Goal: Task Accomplishment & Management: Manage account settings

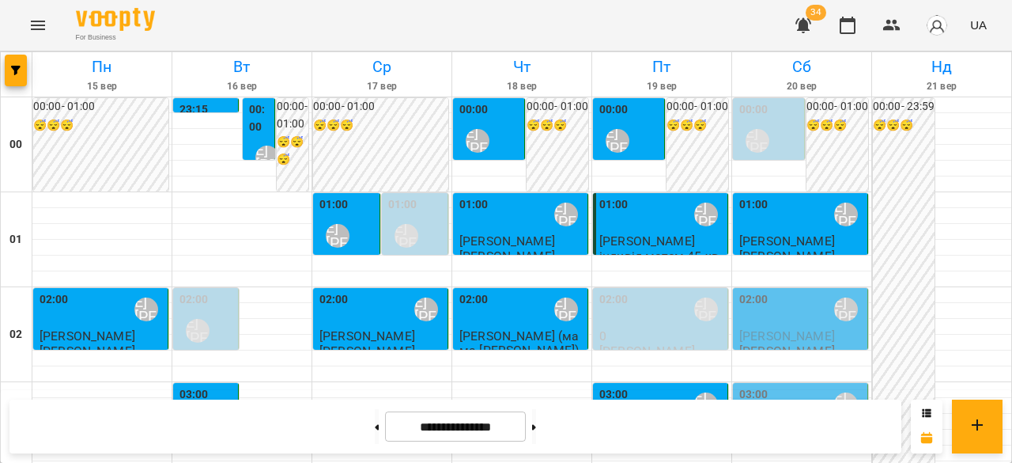
scroll to position [1586, 0]
click at [803, 25] on icon "button" at bounding box center [803, 25] width 16 height 15
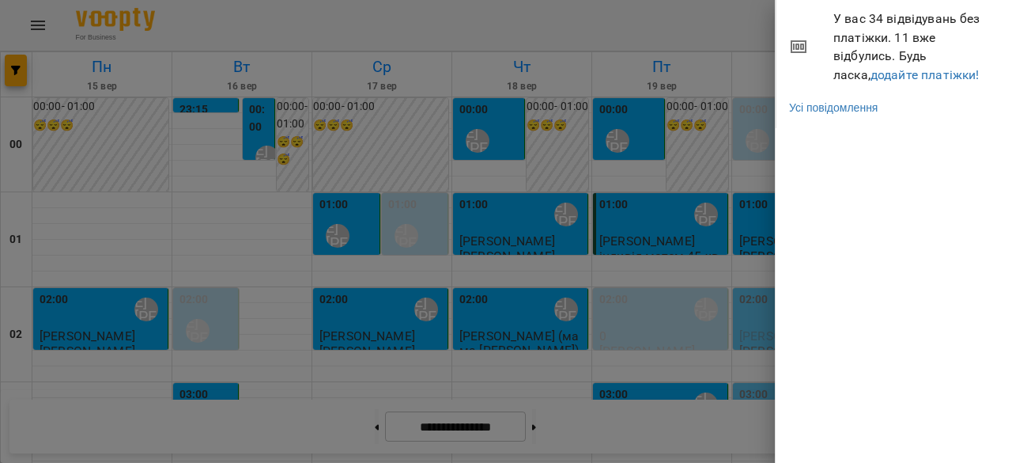
click at [719, 23] on div at bounding box center [506, 231] width 1012 height 463
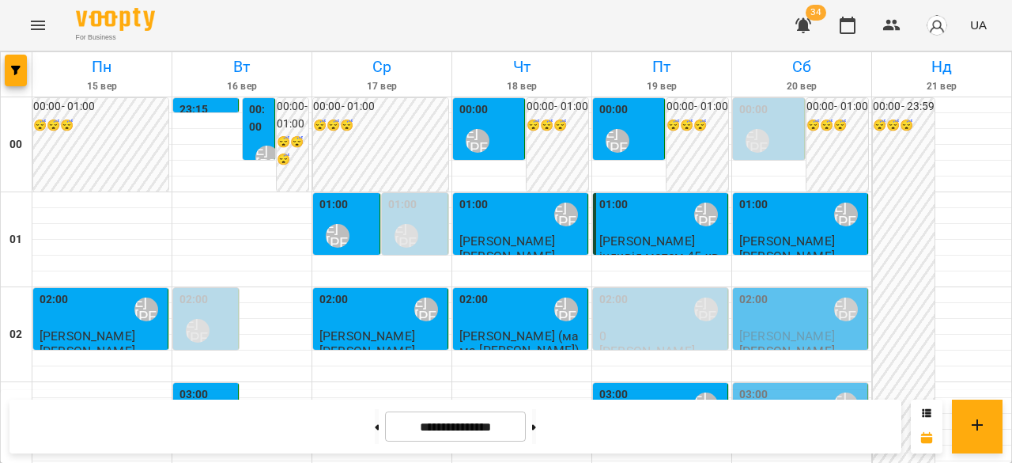
scroll to position [237, 0]
click at [536, 433] on button at bounding box center [534, 426] width 4 height 35
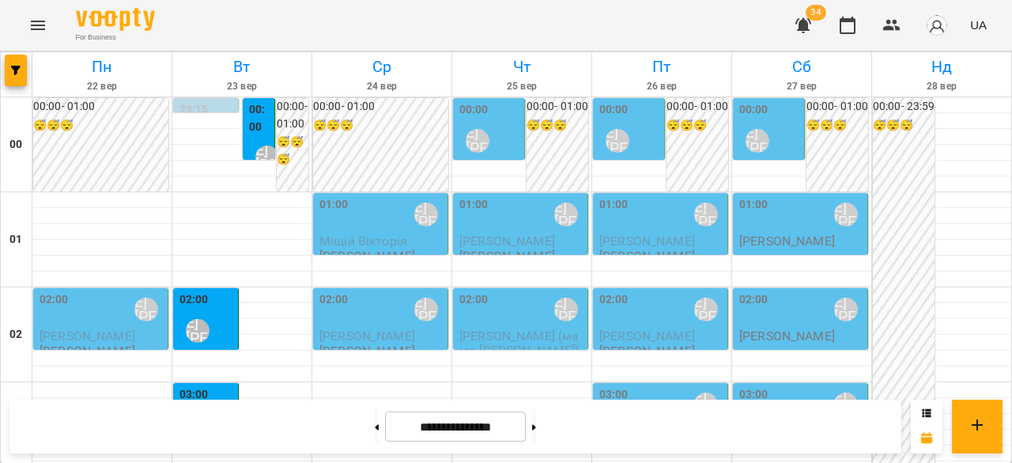
scroll to position [1977, 0]
click at [375, 422] on button at bounding box center [377, 426] width 4 height 35
type input "**********"
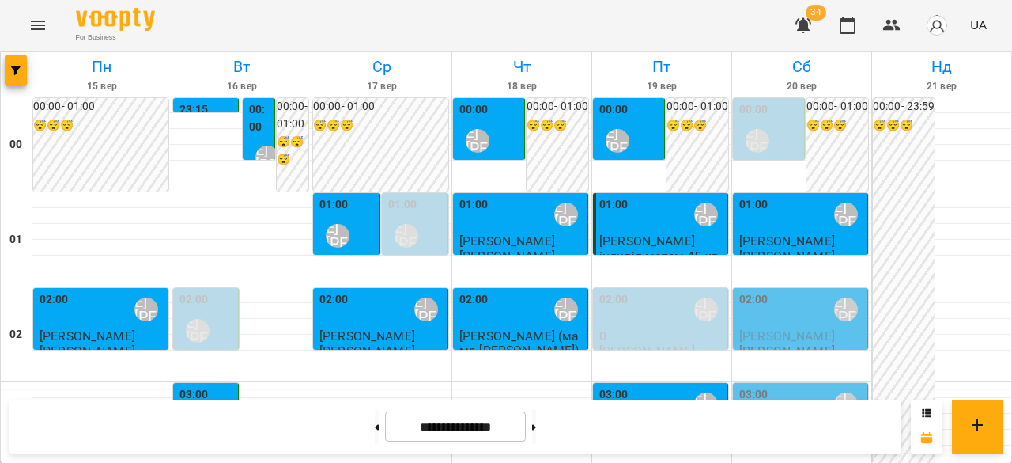
scroll to position [79, 0]
click at [802, 291] on div "02:00 [PERSON_NAME] [PERSON_NAME]" at bounding box center [801, 309] width 125 height 36
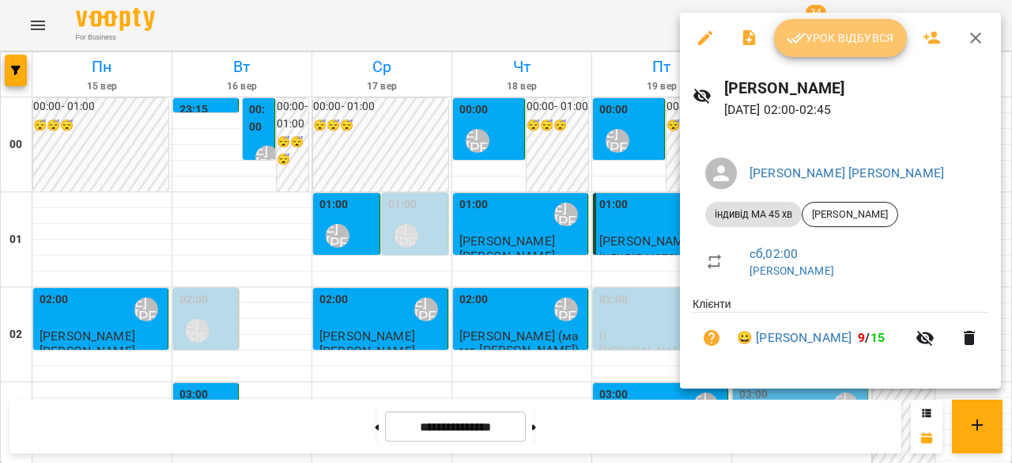
click at [826, 47] on button "Урок відбувся" at bounding box center [840, 38] width 133 height 38
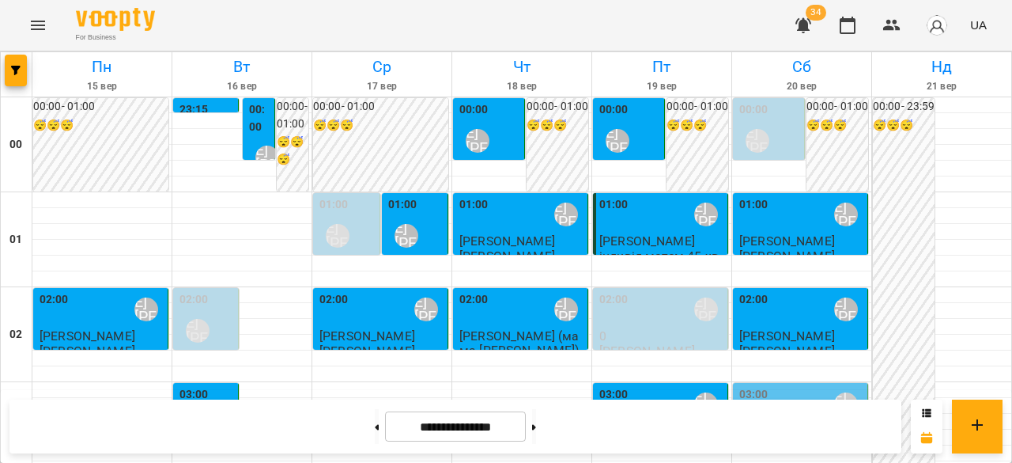
scroll to position [158, 0]
click at [806, 423] on span "[PERSON_NAME]" at bounding box center [787, 430] width 96 height 15
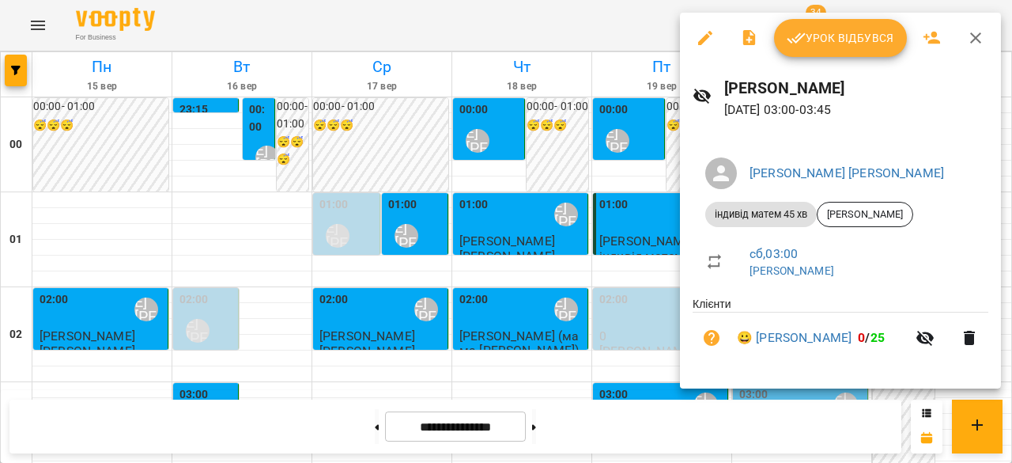
click at [801, 32] on icon "button" at bounding box center [796, 37] width 19 height 19
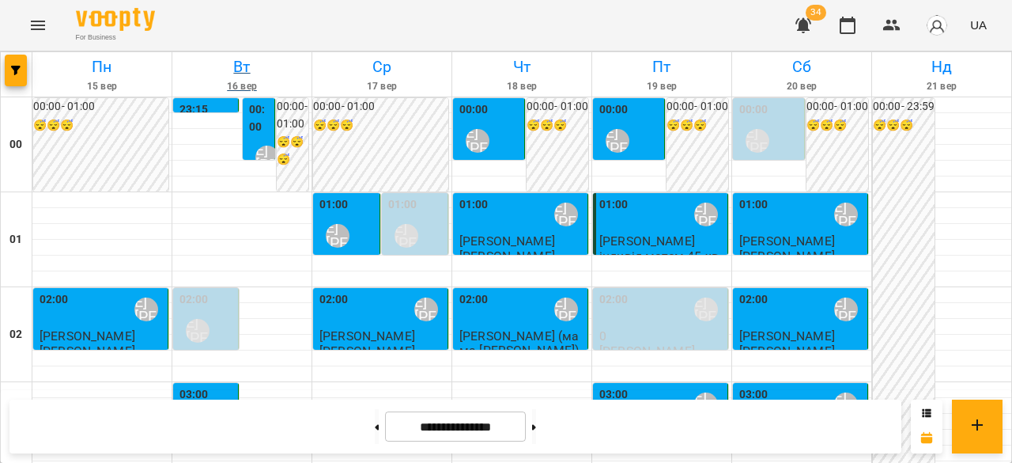
scroll to position [158, 0]
click at [40, 32] on icon "Menu" at bounding box center [37, 25] width 19 height 19
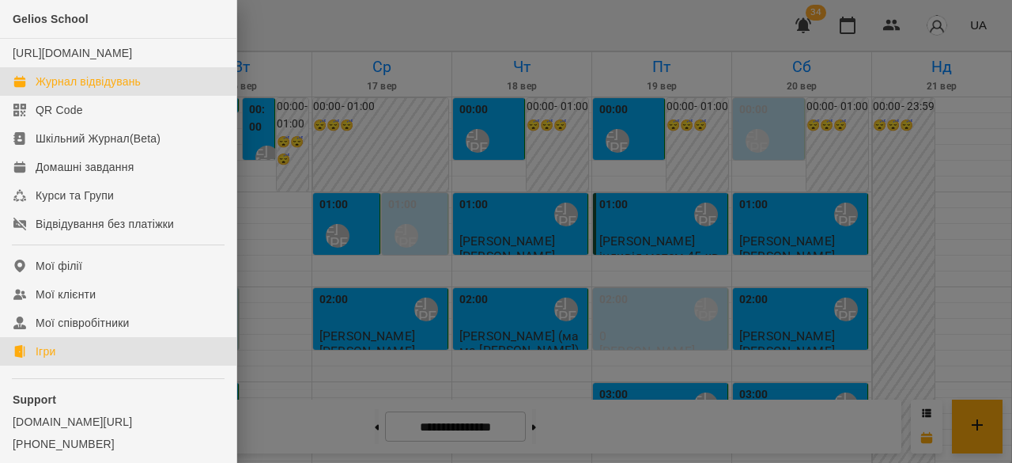
click at [52, 359] on div "Ігри" at bounding box center [46, 351] width 20 height 16
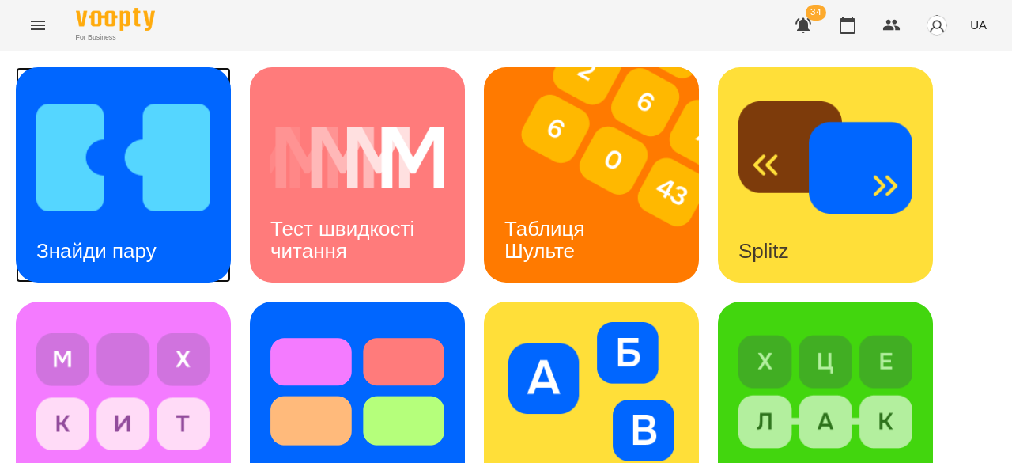
click at [132, 214] on img at bounding box center [123, 157] width 174 height 139
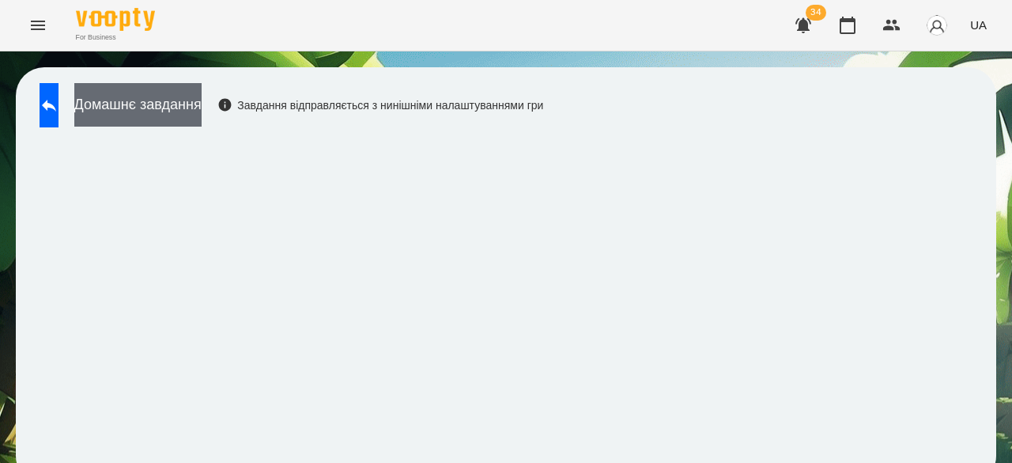
click at [199, 100] on button "Домашнє завдання" at bounding box center [137, 104] width 127 height 43
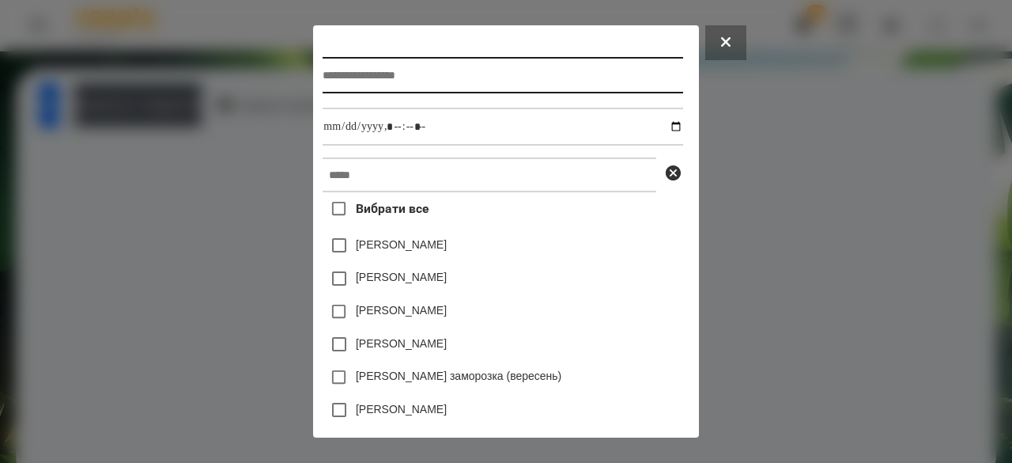
click at [359, 76] on input "text" at bounding box center [503, 75] width 360 height 36
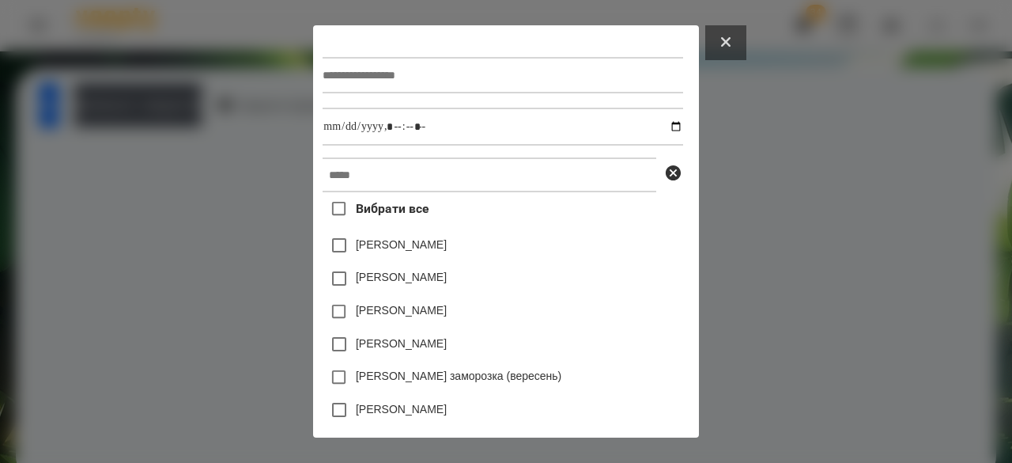
click at [731, 42] on icon at bounding box center [725, 41] width 9 height 9
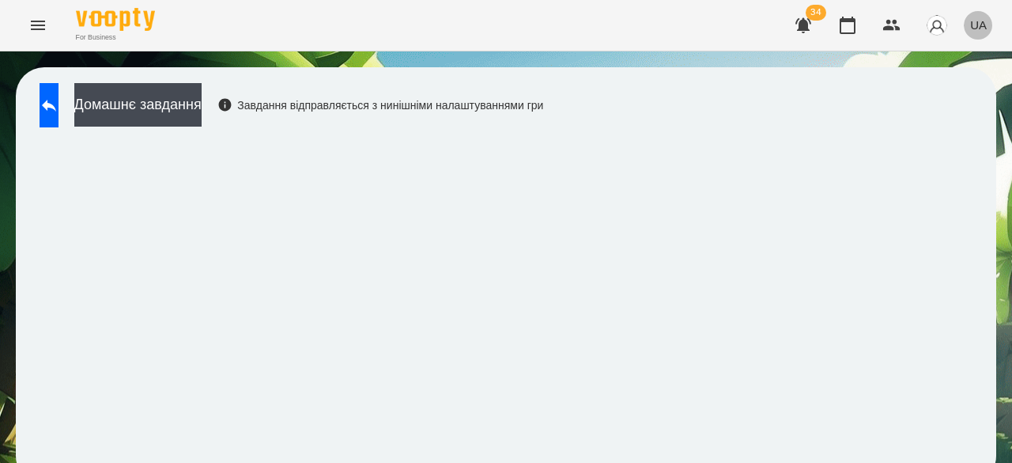
click at [980, 26] on span "UA" at bounding box center [978, 25] width 17 height 17
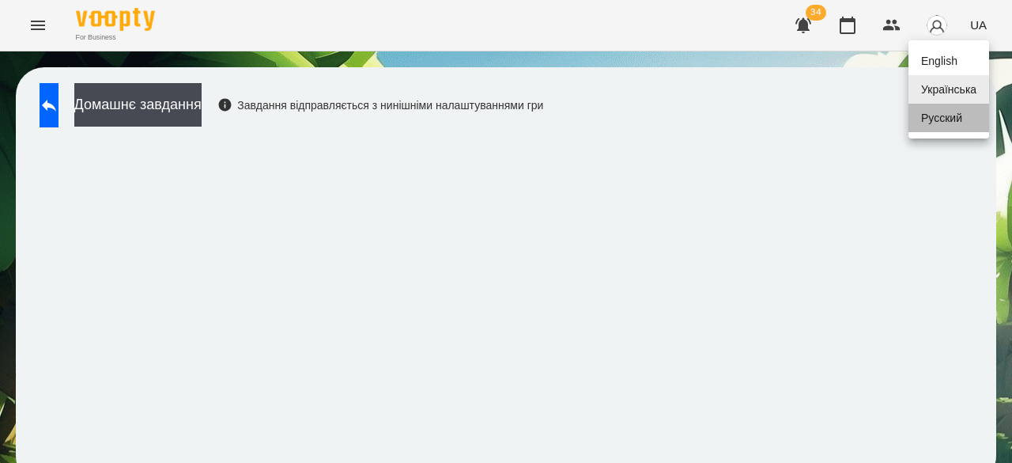
drag, startPoint x: 952, startPoint y: 124, endPoint x: 900, endPoint y: 123, distance: 52.2
click at [951, 124] on div "Русский" at bounding box center [948, 118] width 81 height 28
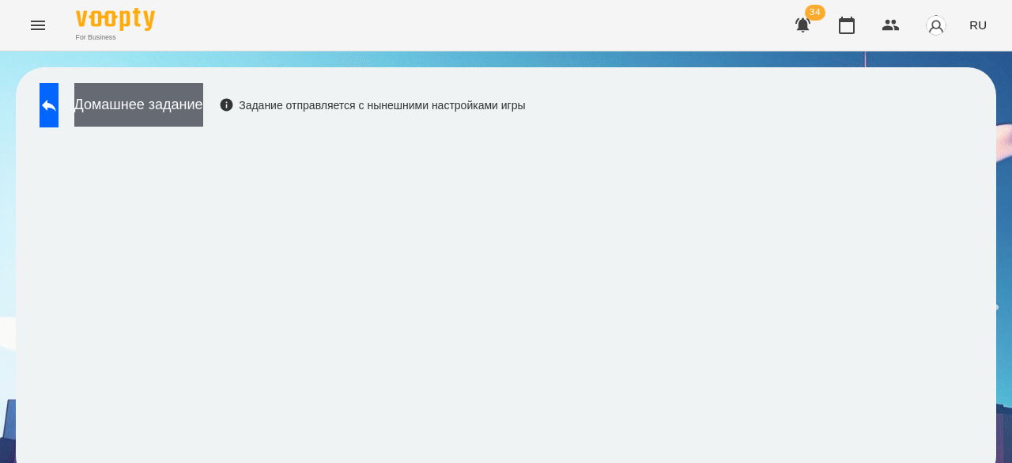
click at [189, 100] on button "Домашнее задание" at bounding box center [138, 104] width 129 height 43
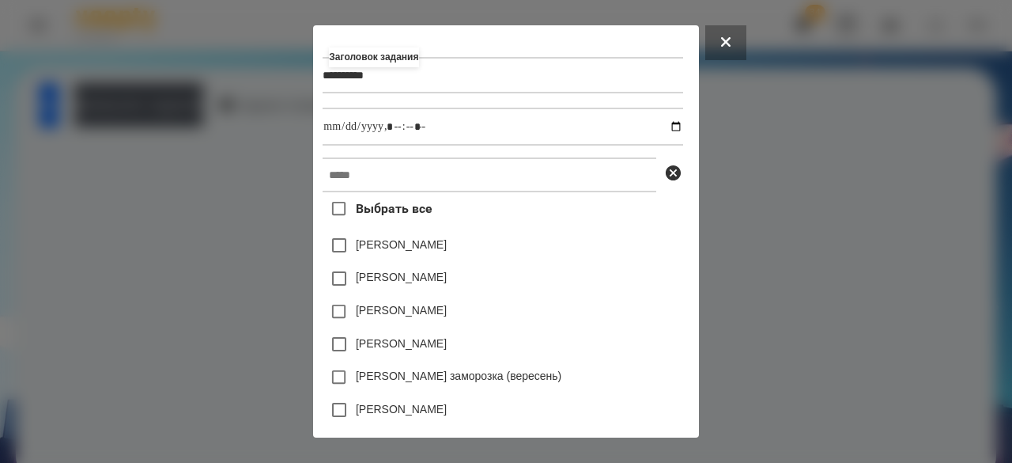
type input "**********"
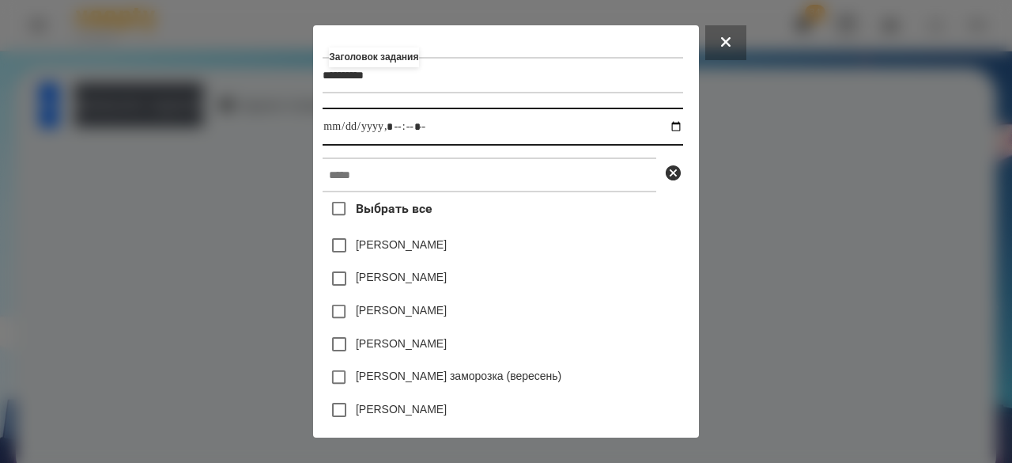
click at [323, 131] on input "datetime-local" at bounding box center [503, 127] width 360 height 38
type input "**********"
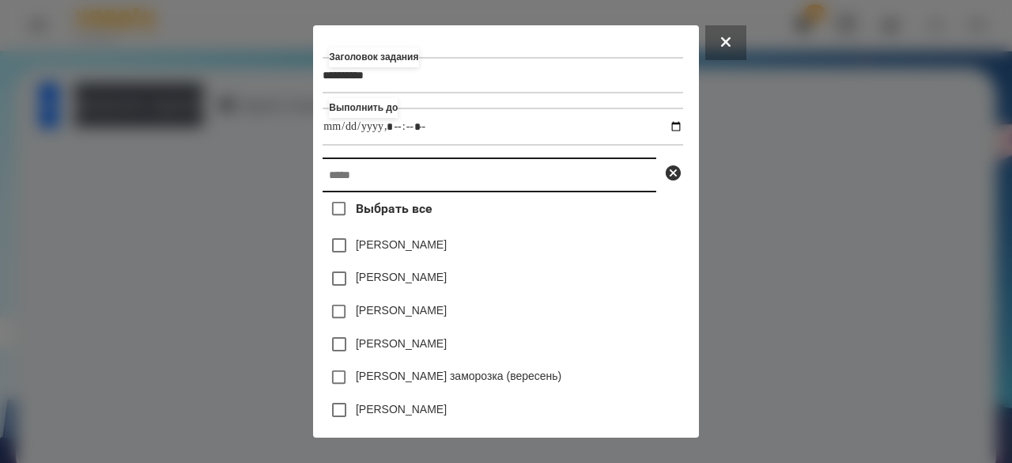
click at [323, 173] on input "text" at bounding box center [490, 174] width 334 height 35
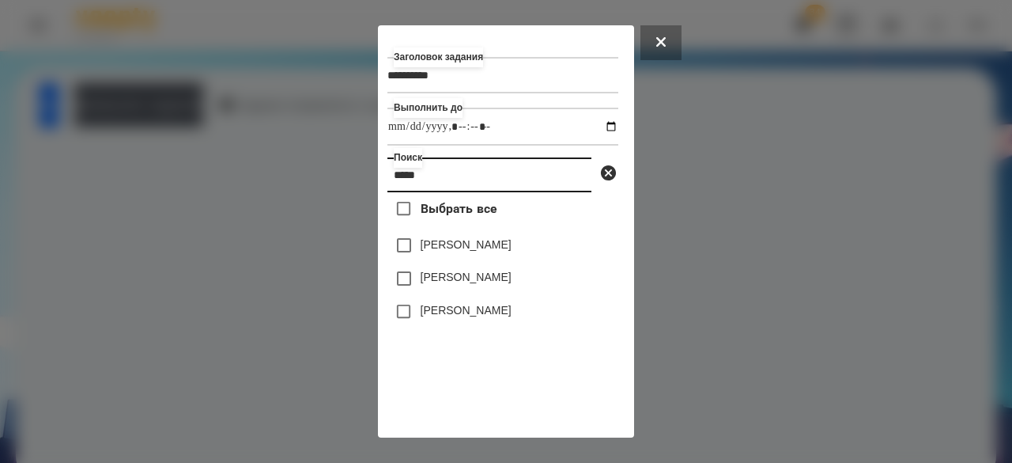
type input "*****"
click at [430, 314] on label "[PERSON_NAME]" at bounding box center [466, 310] width 91 height 16
click at [433, 280] on label "[PERSON_NAME]" at bounding box center [466, 277] width 91 height 16
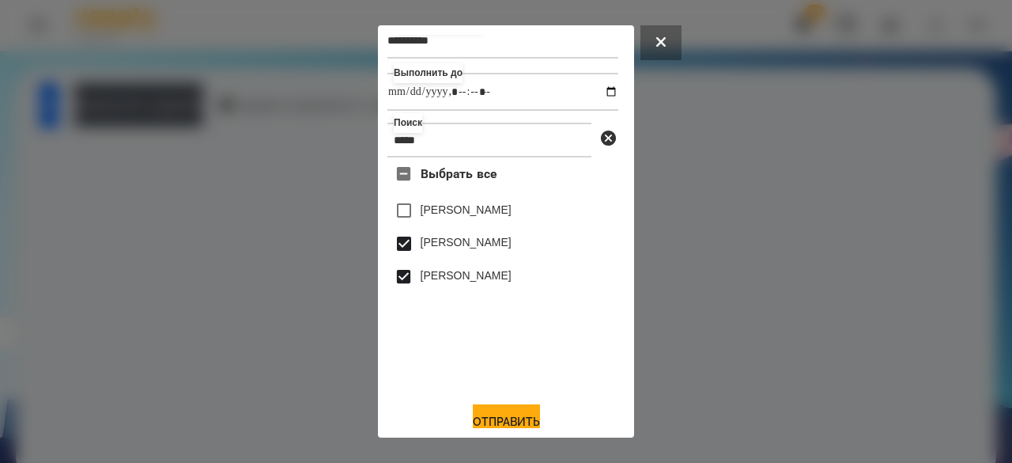
scroll to position [52, 0]
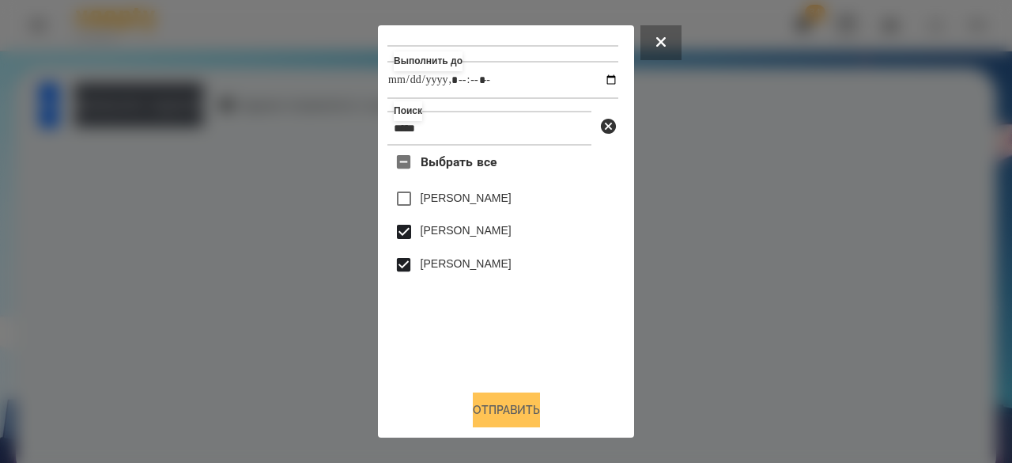
click at [501, 406] on button "Отправить" at bounding box center [506, 409] width 67 height 35
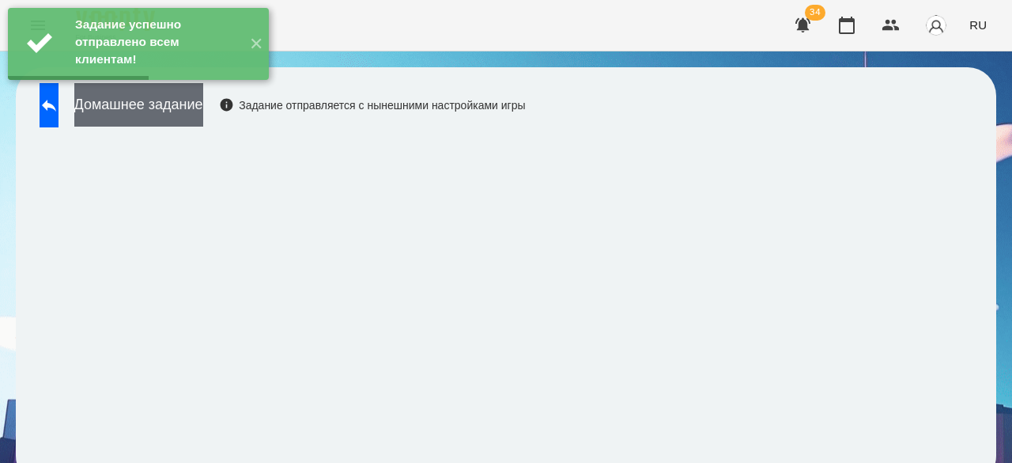
click at [203, 107] on button "Домашнее задание" at bounding box center [138, 104] width 129 height 43
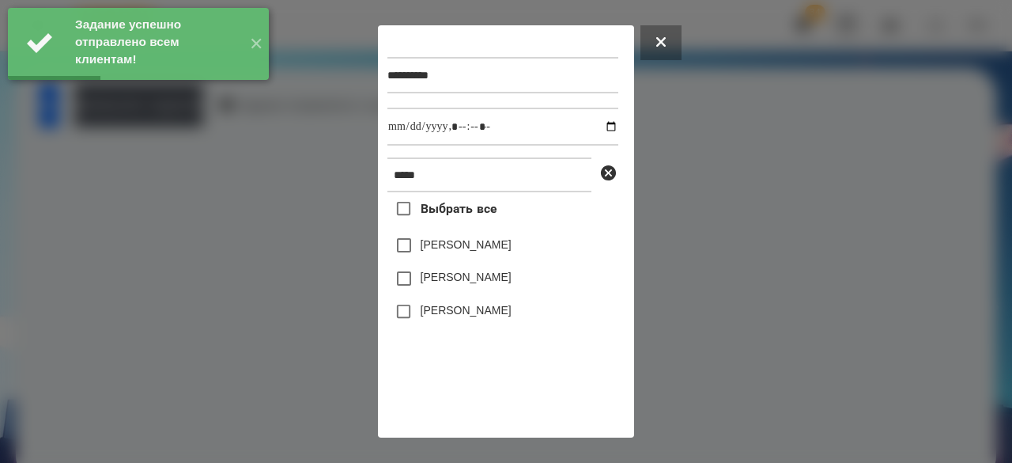
click at [466, 280] on label "[PERSON_NAME]" at bounding box center [466, 277] width 91 height 16
click at [451, 315] on label "[PERSON_NAME]" at bounding box center [466, 310] width 91 height 16
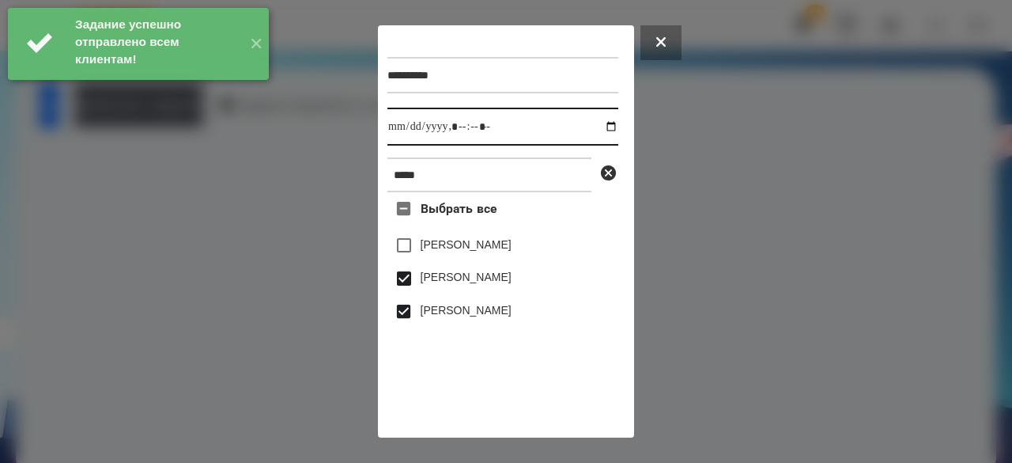
click at [398, 134] on input "datetime-local" at bounding box center [502, 127] width 231 height 38
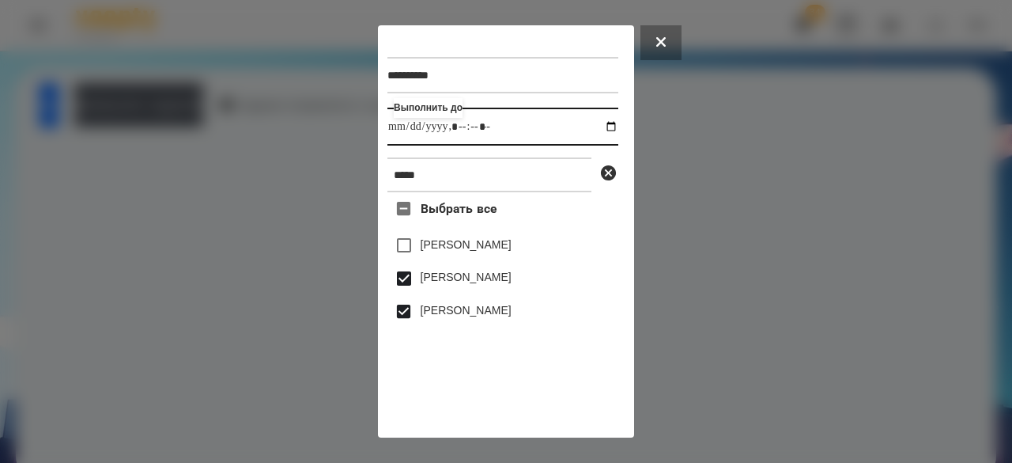
type input "**********"
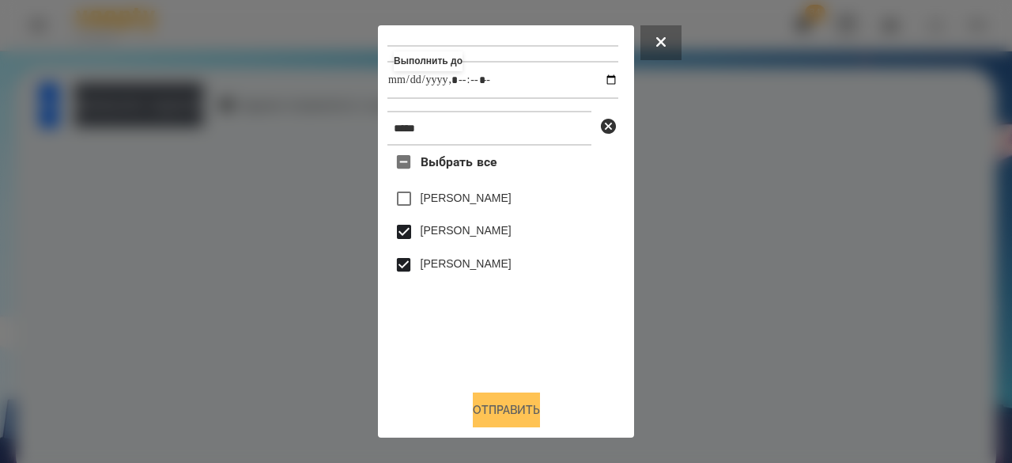
click at [501, 402] on button "Отправить" at bounding box center [506, 409] width 67 height 35
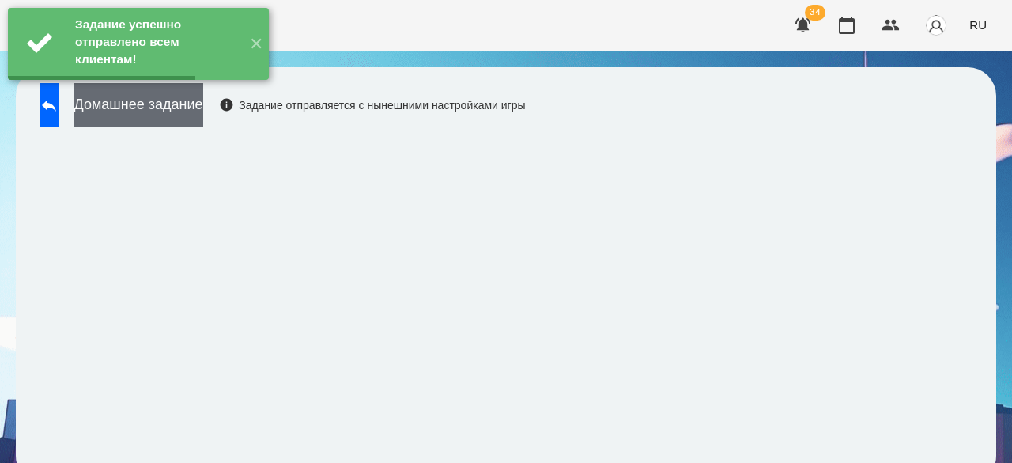
click at [203, 104] on button "Домашнее задание" at bounding box center [138, 104] width 129 height 43
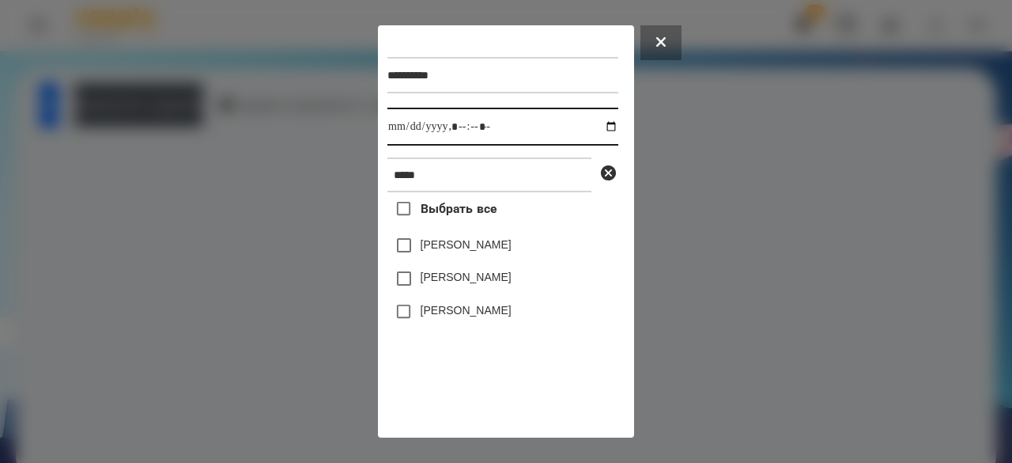
click at [400, 130] on input "datetime-local" at bounding box center [502, 127] width 231 height 38
type input "**********"
click at [453, 281] on label "[PERSON_NAME]" at bounding box center [466, 277] width 91 height 16
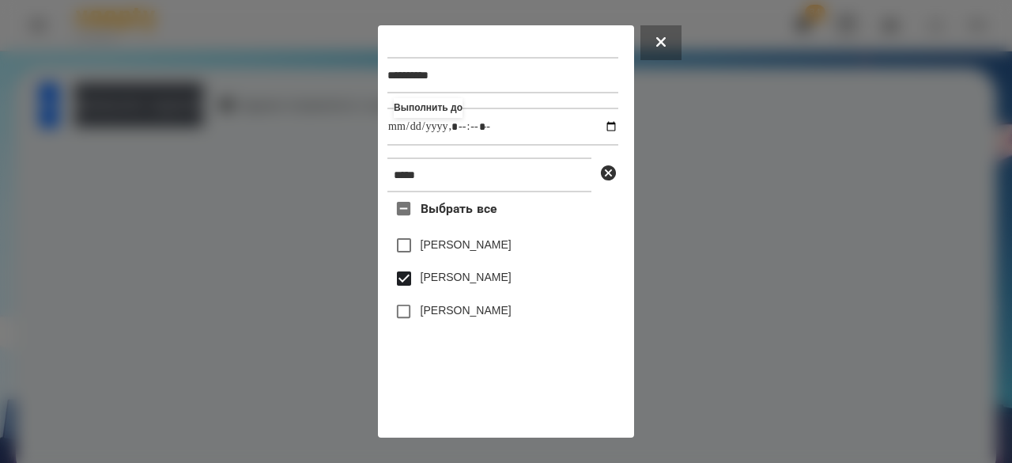
click at [459, 311] on label "[PERSON_NAME]" at bounding box center [466, 310] width 91 height 16
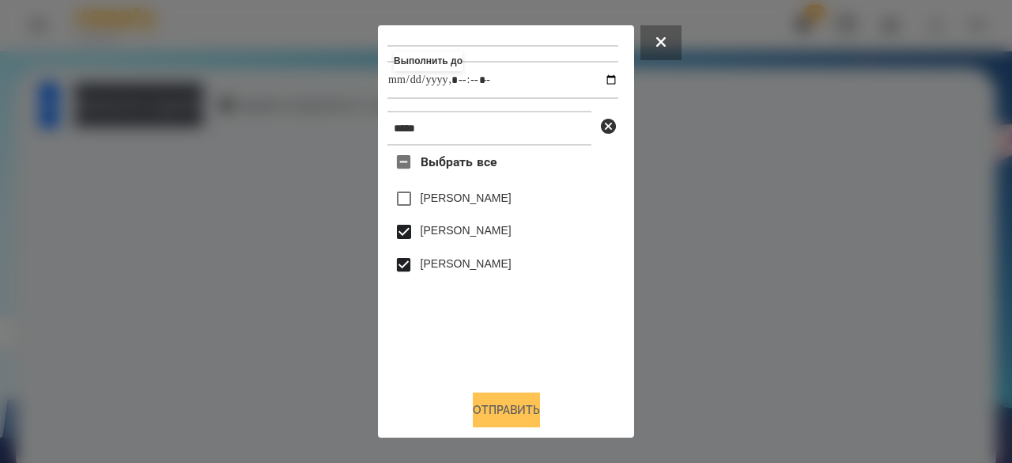
click at [498, 401] on button "Отправить" at bounding box center [506, 409] width 67 height 35
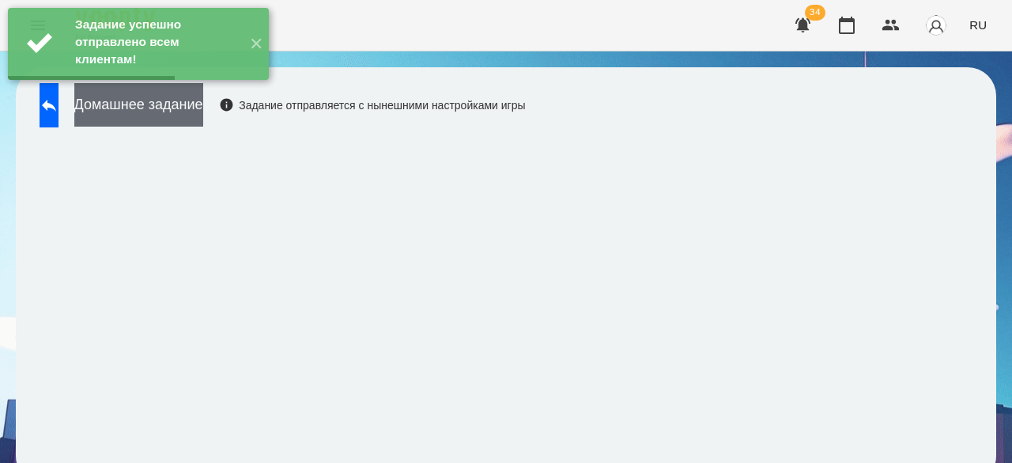
click at [203, 113] on button "Домашнее задание" at bounding box center [138, 104] width 129 height 43
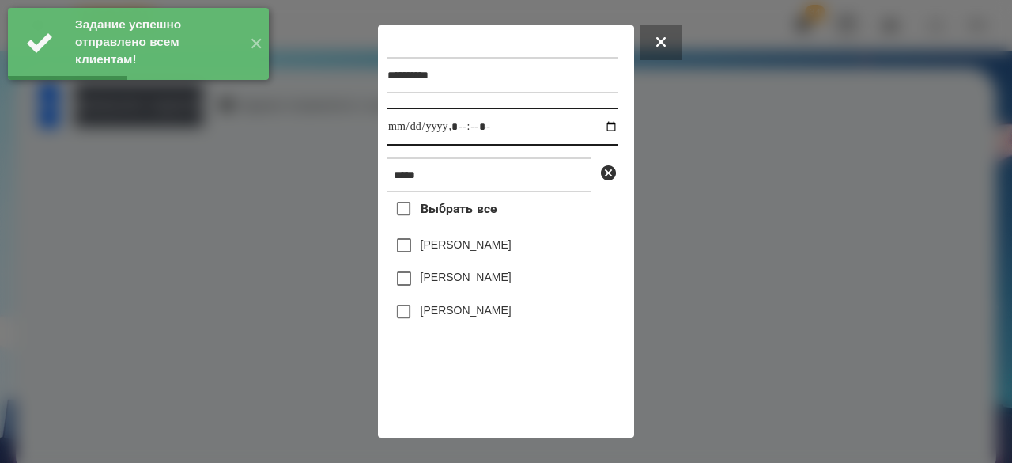
click at [403, 134] on input "datetime-local" at bounding box center [502, 127] width 231 height 38
type input "**********"
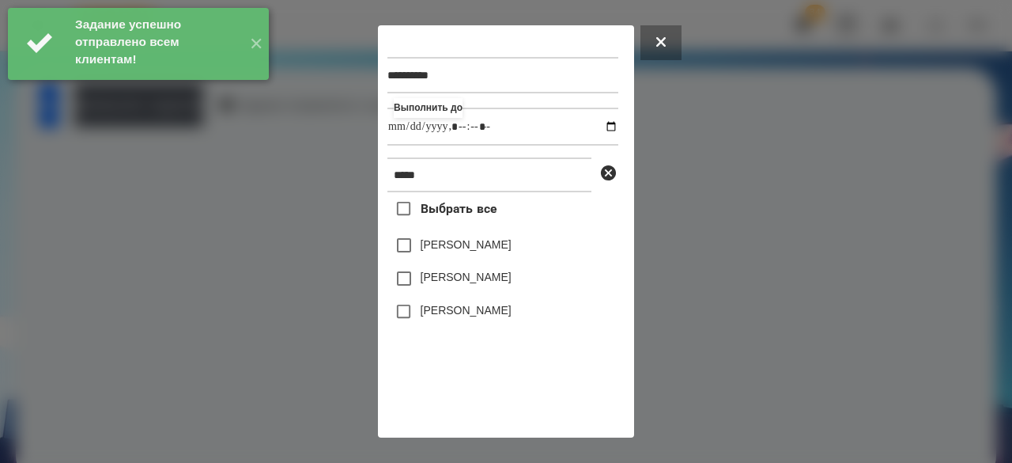
click at [429, 285] on label "[PERSON_NAME]" at bounding box center [466, 277] width 91 height 16
click at [434, 318] on label "[PERSON_NAME]" at bounding box center [466, 310] width 91 height 16
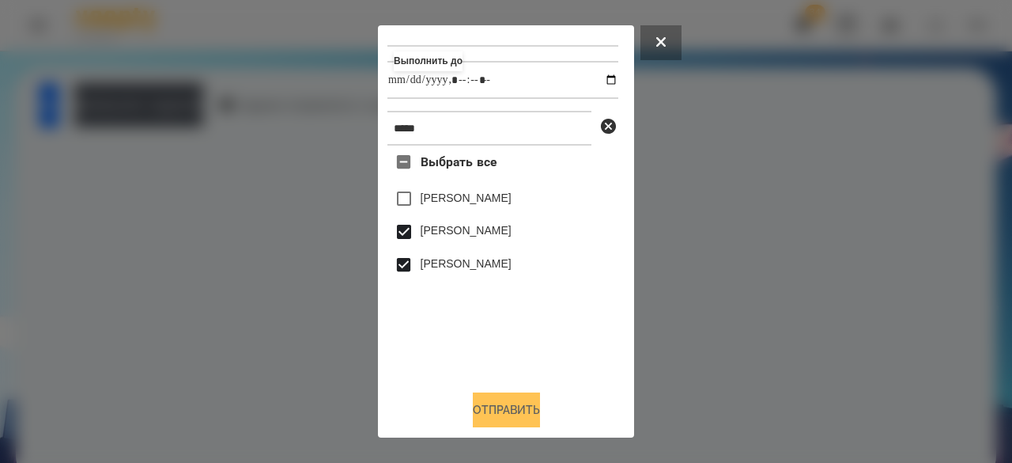
click at [492, 403] on button "Отправить" at bounding box center [506, 409] width 67 height 35
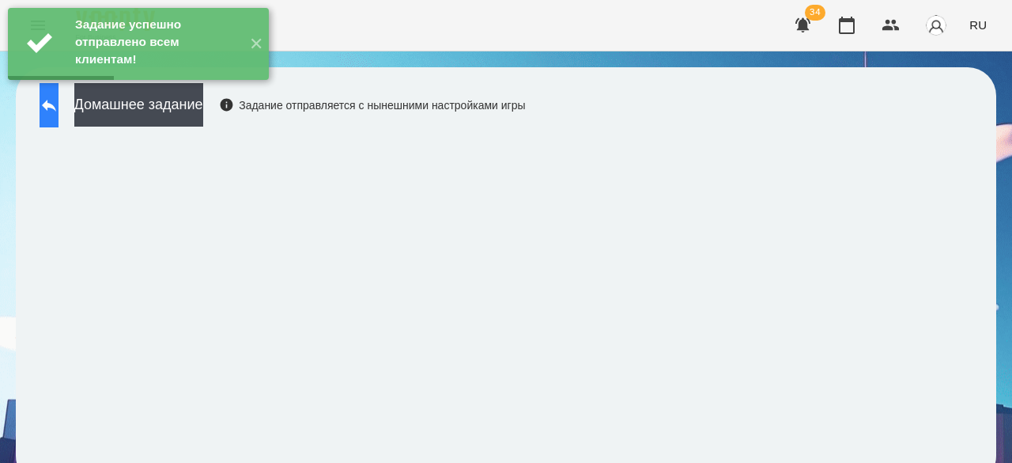
click at [59, 108] on button at bounding box center [49, 105] width 19 height 44
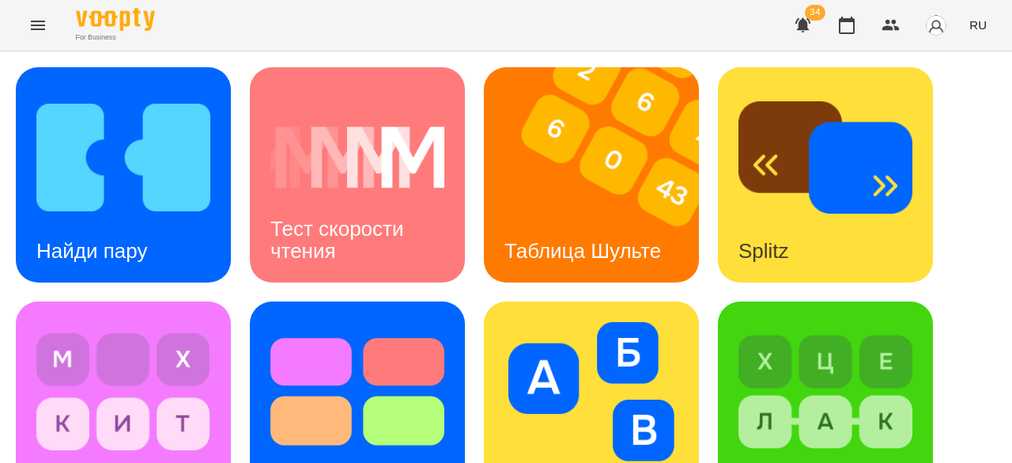
scroll to position [712, 0]
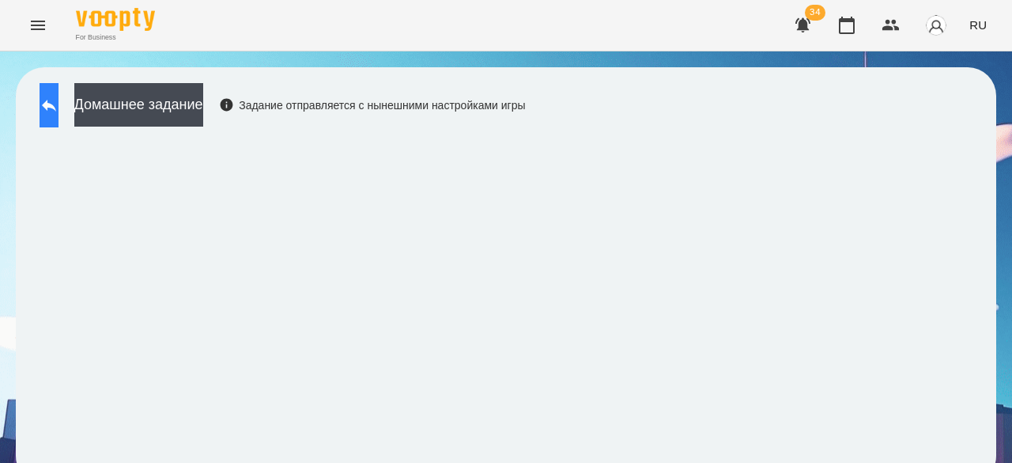
click at [59, 101] on icon at bounding box center [49, 105] width 19 height 19
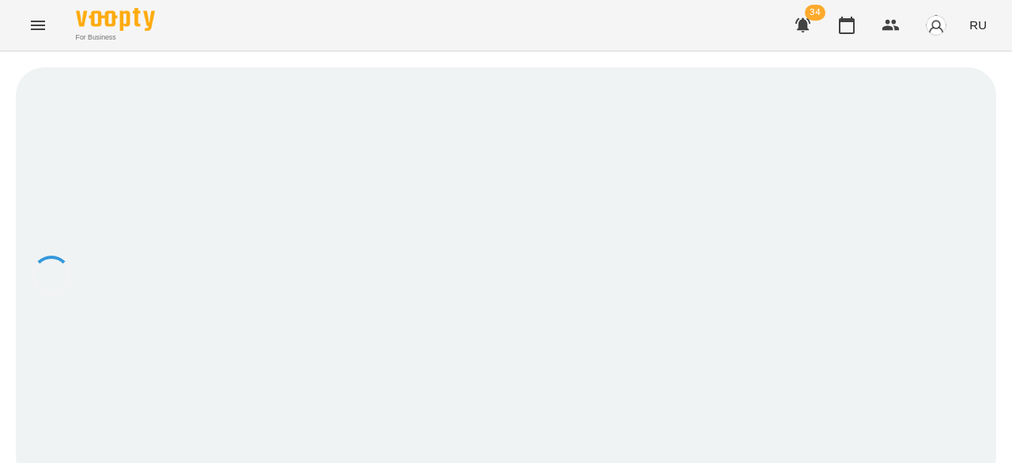
scroll to position [2, 0]
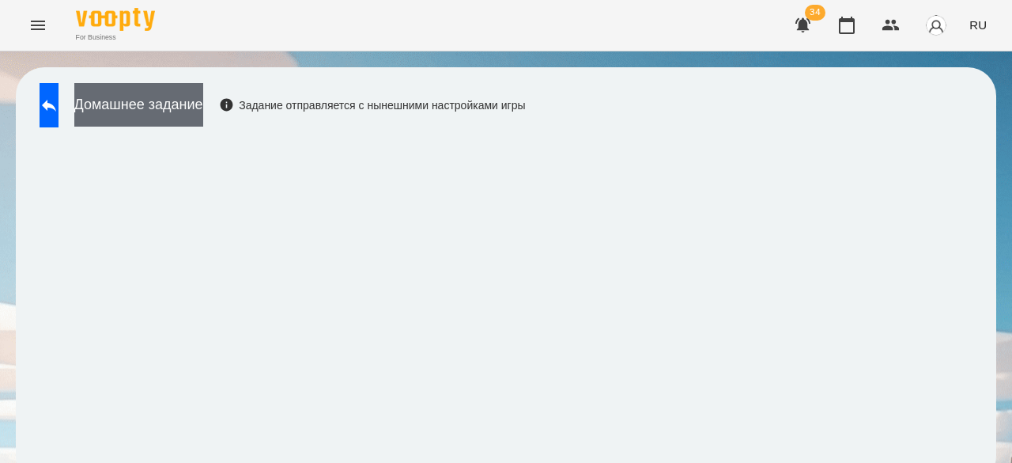
click at [196, 103] on button "Домашнее задание" at bounding box center [138, 104] width 129 height 43
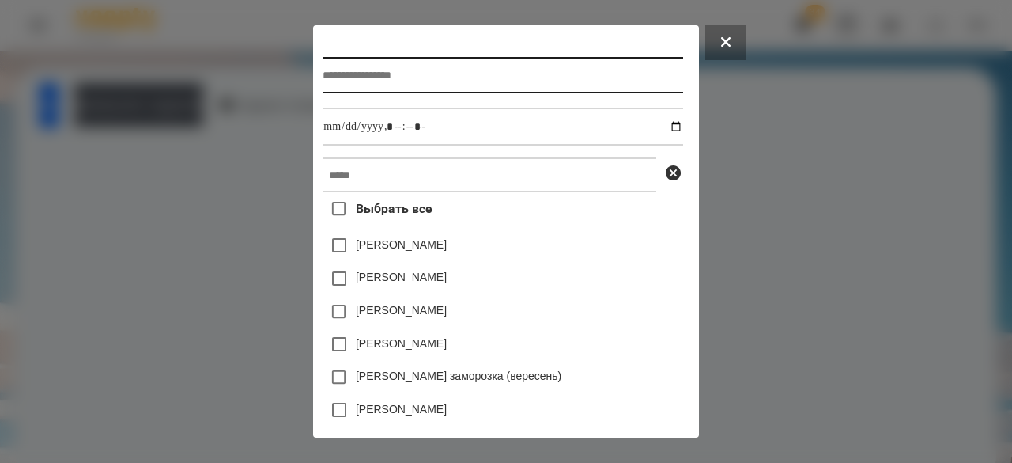
click at [355, 85] on input "text" at bounding box center [503, 75] width 360 height 36
type input "**********"
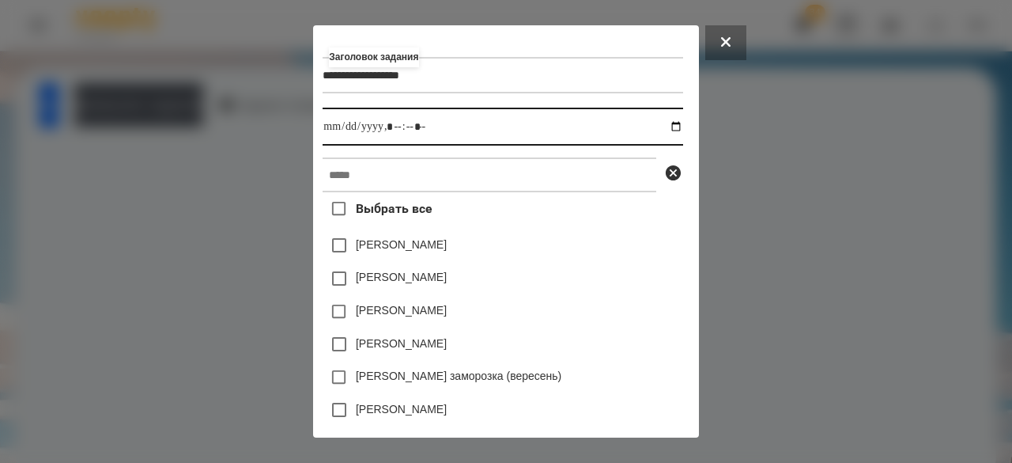
click at [323, 138] on input "datetime-local" at bounding box center [503, 127] width 360 height 38
type input "**********"
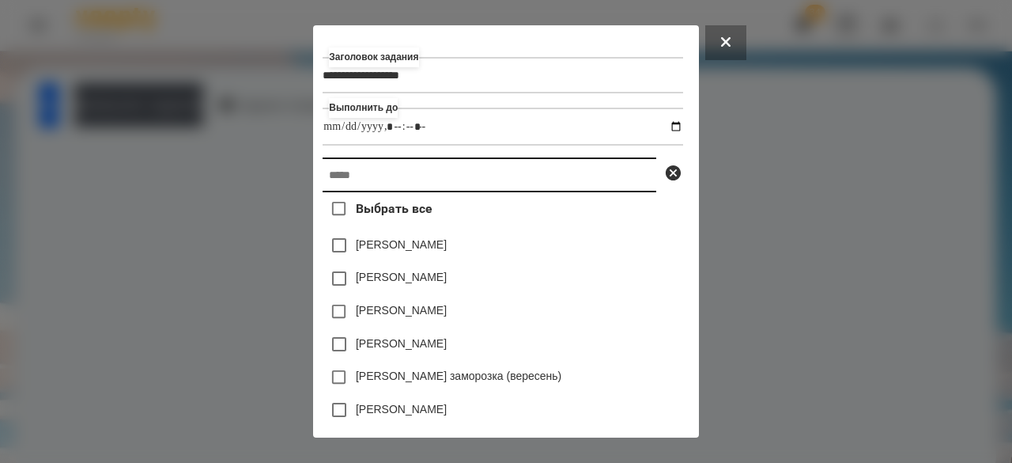
click at [334, 184] on input "text" at bounding box center [490, 174] width 334 height 35
type input "*"
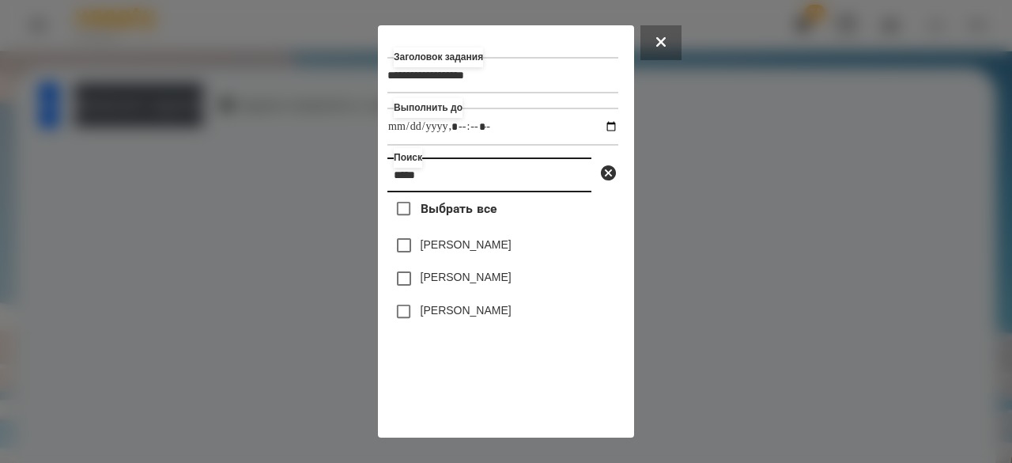
type input "*****"
click at [427, 318] on label "[PERSON_NAME]" at bounding box center [466, 310] width 91 height 16
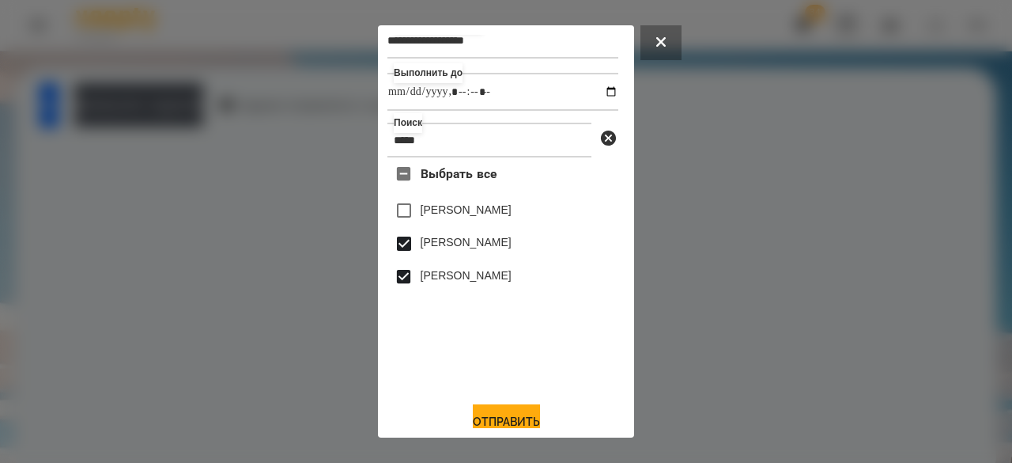
scroll to position [52, 0]
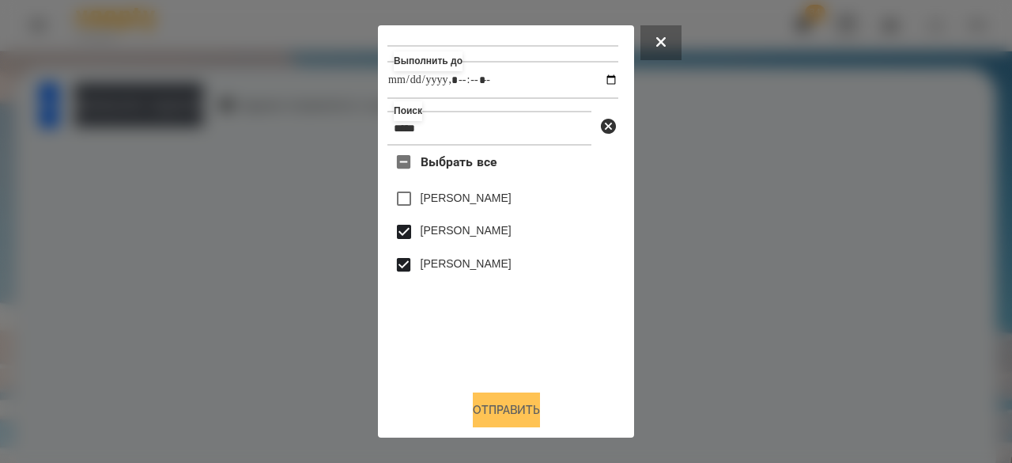
click at [476, 415] on button "Отправить" at bounding box center [506, 409] width 67 height 35
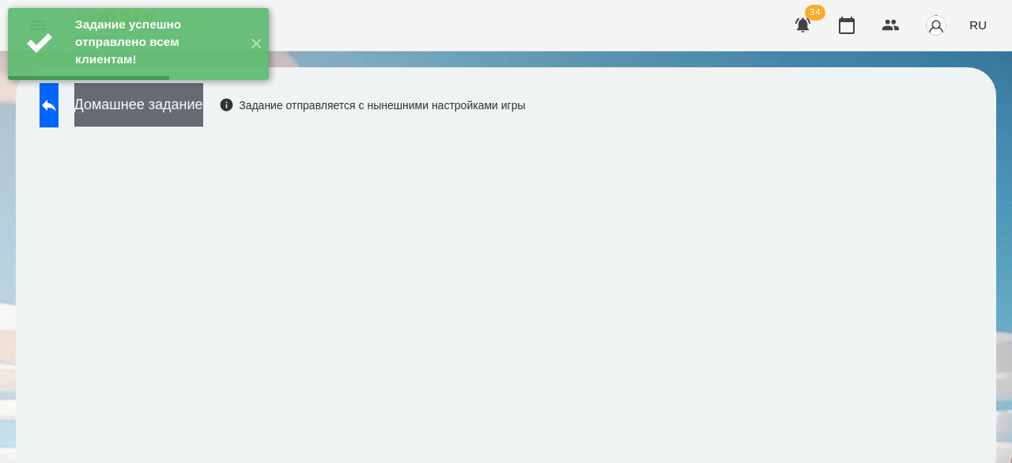
click at [203, 103] on button "Домашнее задание" at bounding box center [138, 104] width 129 height 43
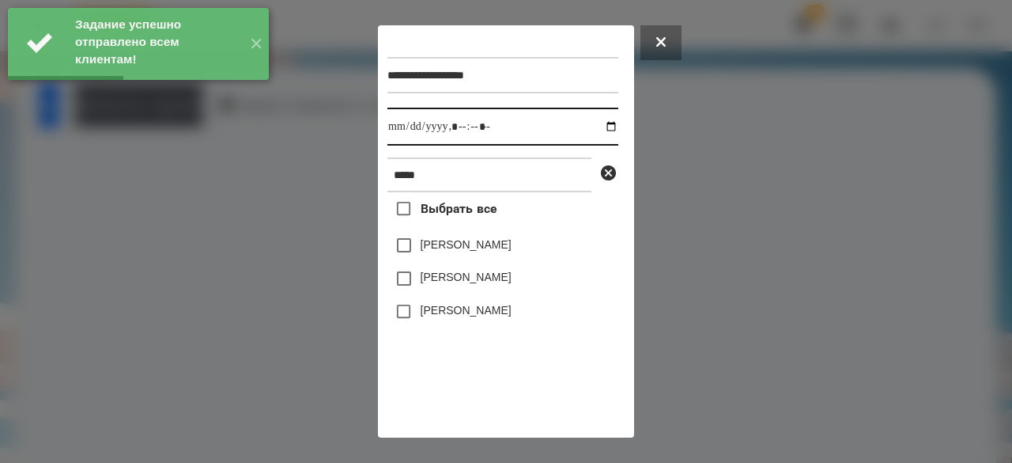
click at [399, 131] on input "datetime-local" at bounding box center [502, 127] width 231 height 38
type input "**********"
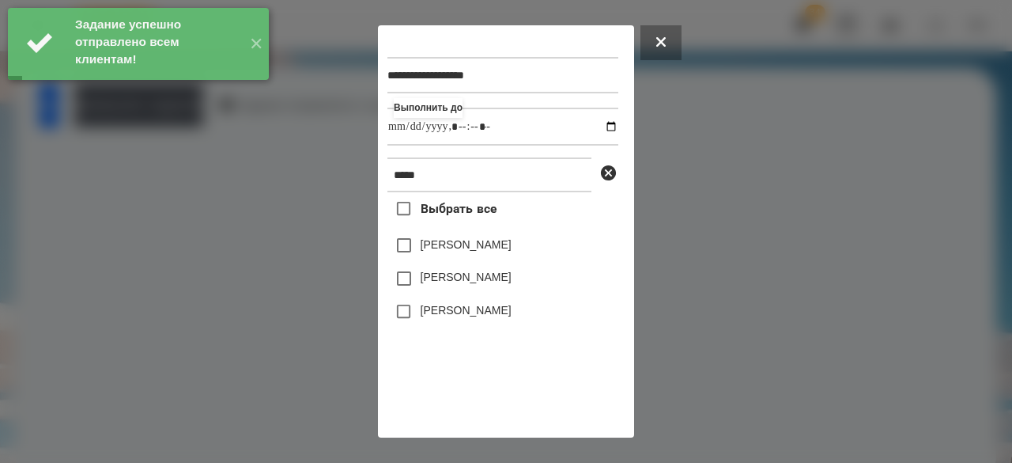
click at [459, 285] on label "[PERSON_NAME]" at bounding box center [466, 277] width 91 height 16
click at [461, 318] on label "[PERSON_NAME]" at bounding box center [466, 310] width 91 height 16
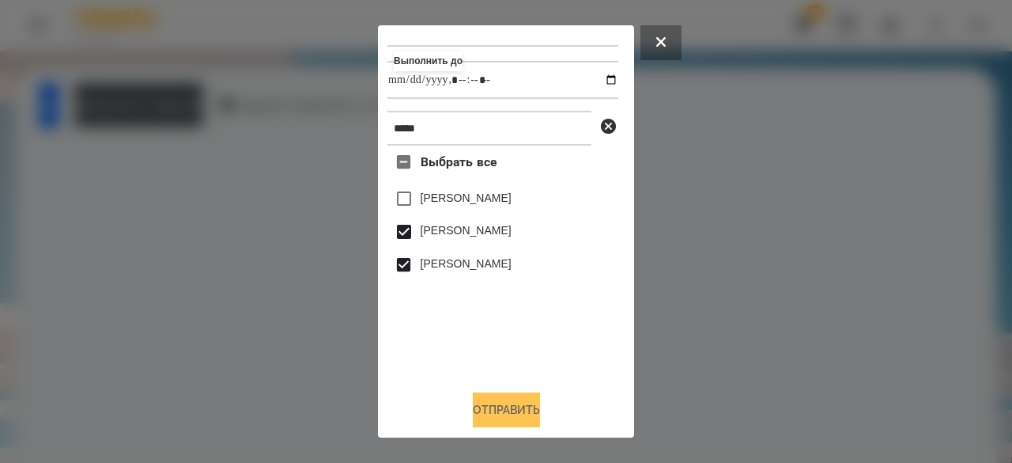
click at [489, 406] on button "Отправить" at bounding box center [506, 409] width 67 height 35
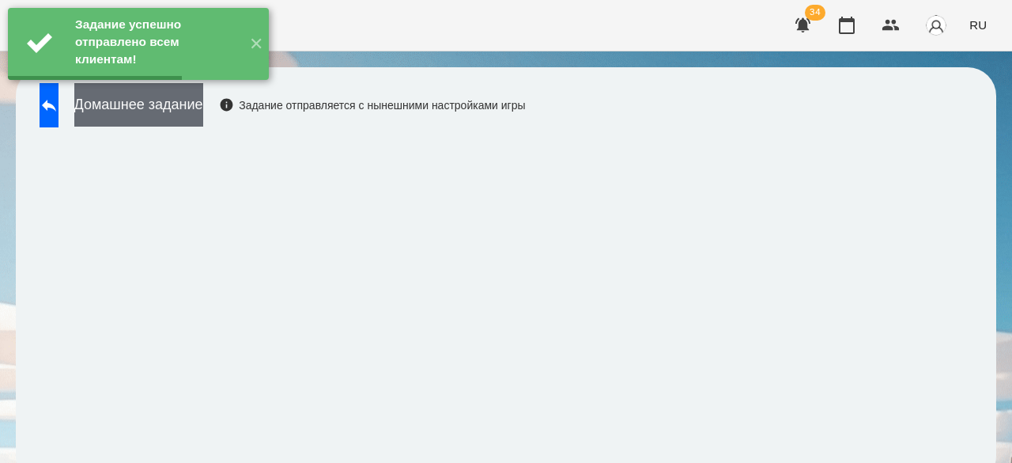
click at [203, 117] on button "Домашнее задание" at bounding box center [138, 104] width 129 height 43
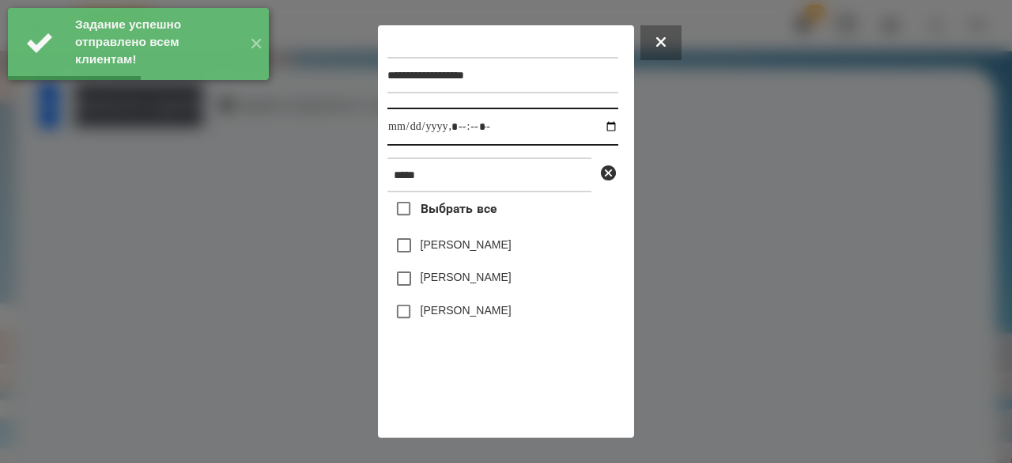
click at [402, 130] on input "datetime-local" at bounding box center [502, 127] width 231 height 38
type input "**********"
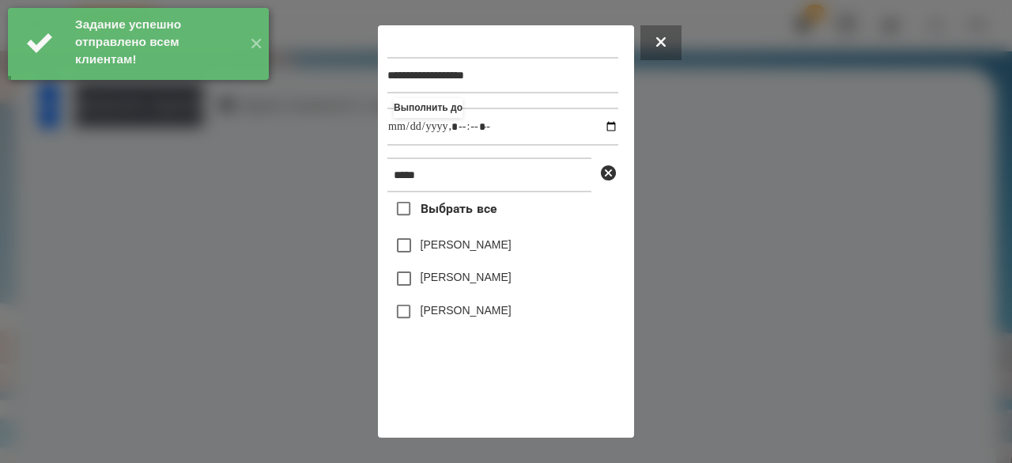
click at [446, 278] on label "[PERSON_NAME]" at bounding box center [466, 277] width 91 height 16
click at [451, 310] on label "[PERSON_NAME]" at bounding box center [466, 310] width 91 height 16
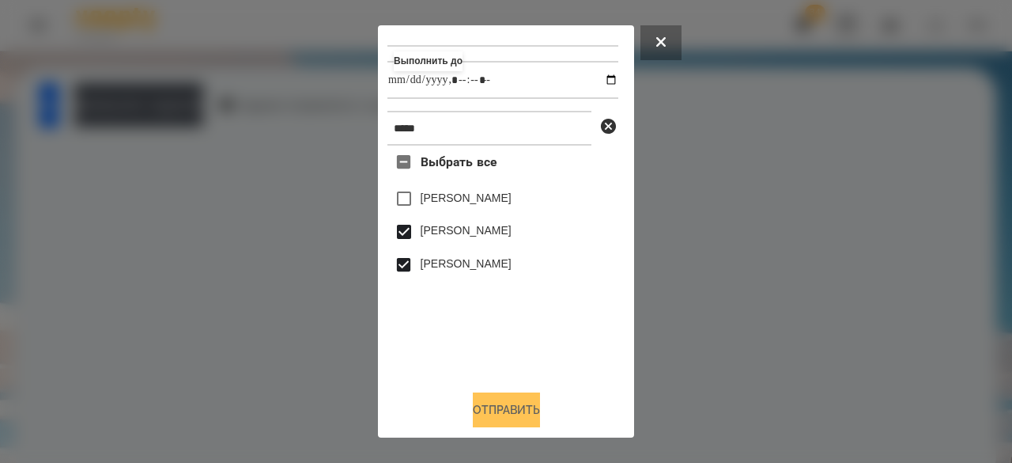
click at [505, 404] on button "Отправить" at bounding box center [506, 409] width 67 height 35
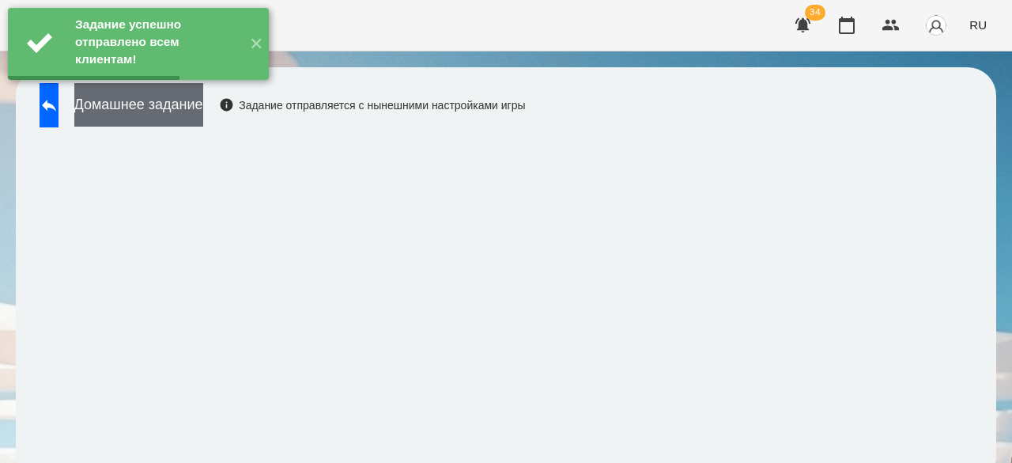
click at [203, 114] on button "Домашнее задание" at bounding box center [138, 104] width 129 height 43
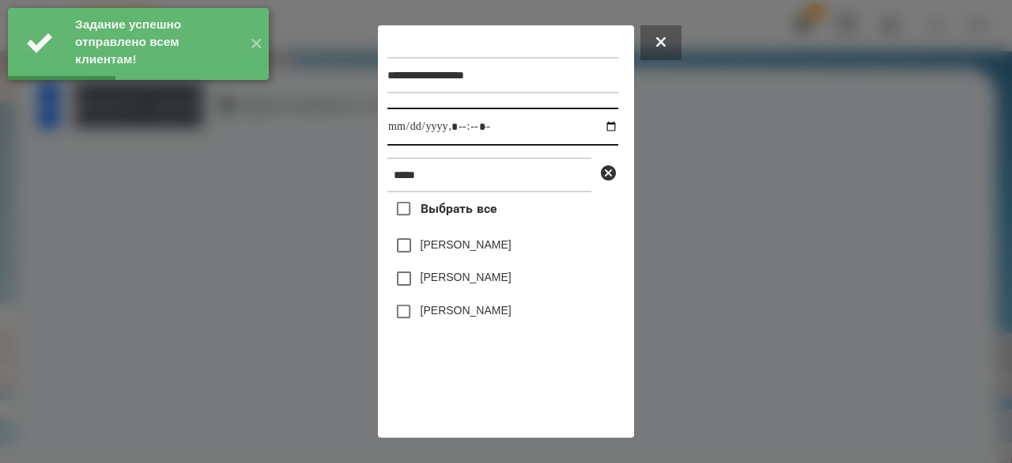
click at [402, 135] on input "datetime-local" at bounding box center [502, 127] width 231 height 38
type input "**********"
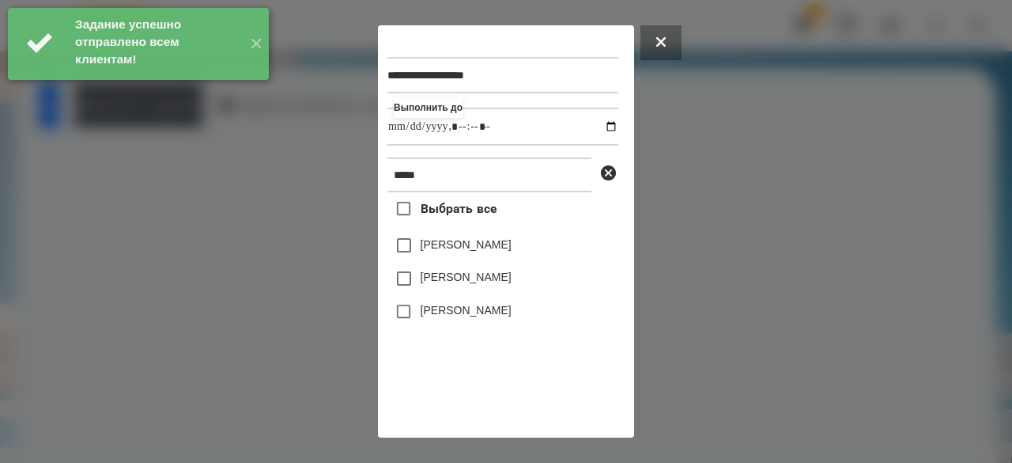
drag, startPoint x: 438, startPoint y: 279, endPoint x: 436, endPoint y: 290, distance: 11.3
click at [438, 280] on label "[PERSON_NAME]" at bounding box center [466, 277] width 91 height 16
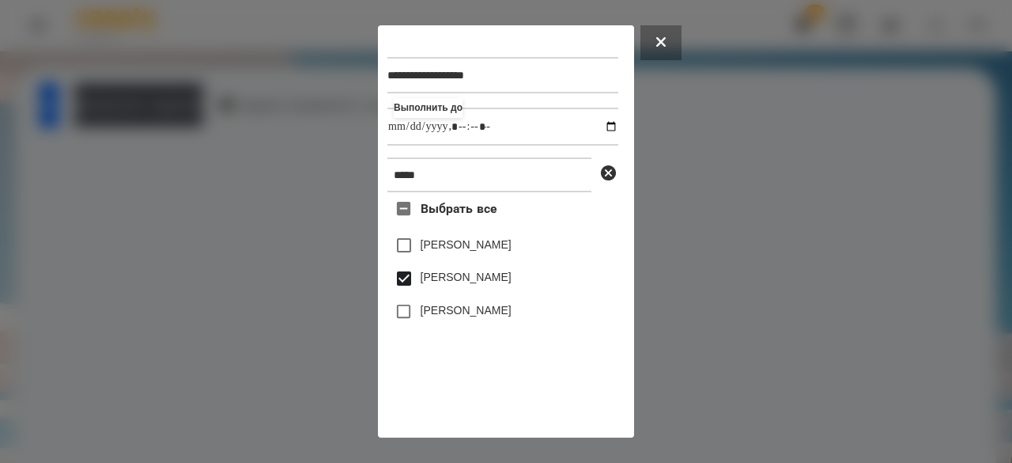
click at [443, 318] on label "[PERSON_NAME]" at bounding box center [466, 310] width 91 height 16
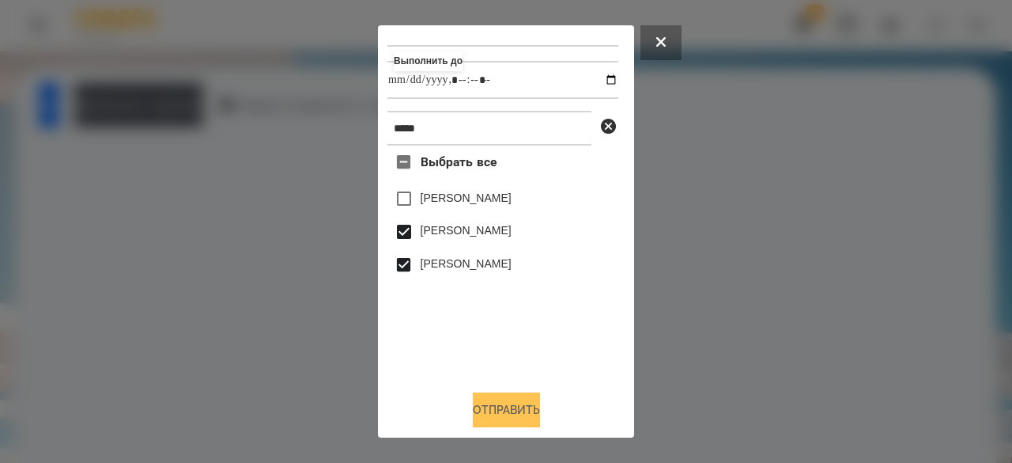
click at [473, 402] on button "Отправить" at bounding box center [506, 409] width 67 height 35
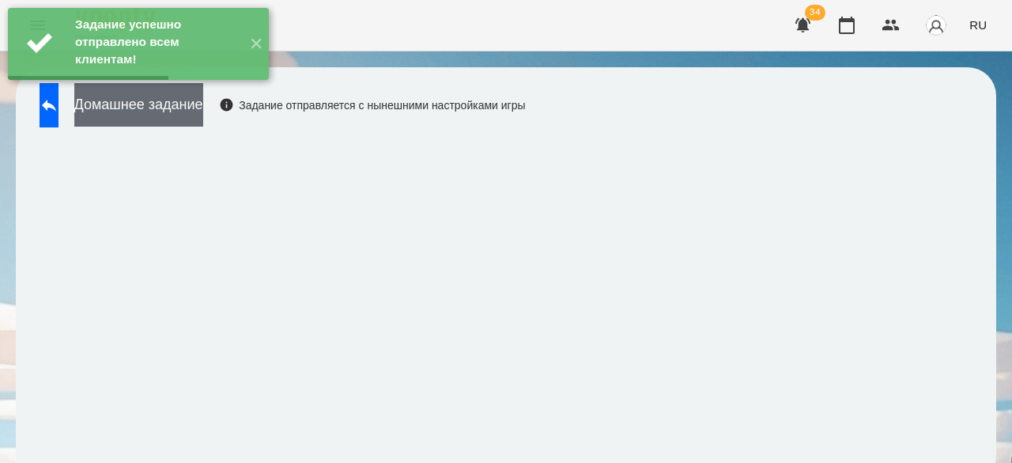
click at [203, 121] on button "Домашнее задание" at bounding box center [138, 104] width 129 height 43
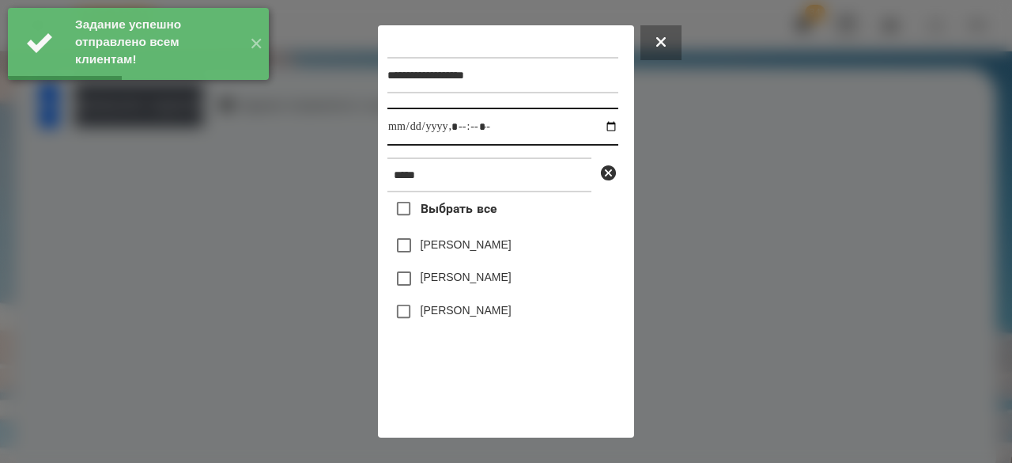
click at [397, 130] on input "datetime-local" at bounding box center [502, 127] width 231 height 38
type input "**********"
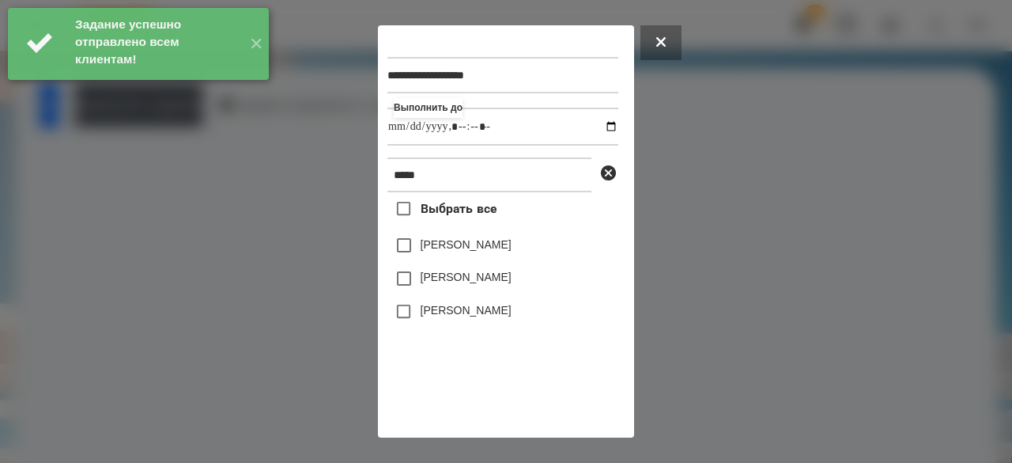
click at [466, 285] on label "[PERSON_NAME]" at bounding box center [466, 277] width 91 height 16
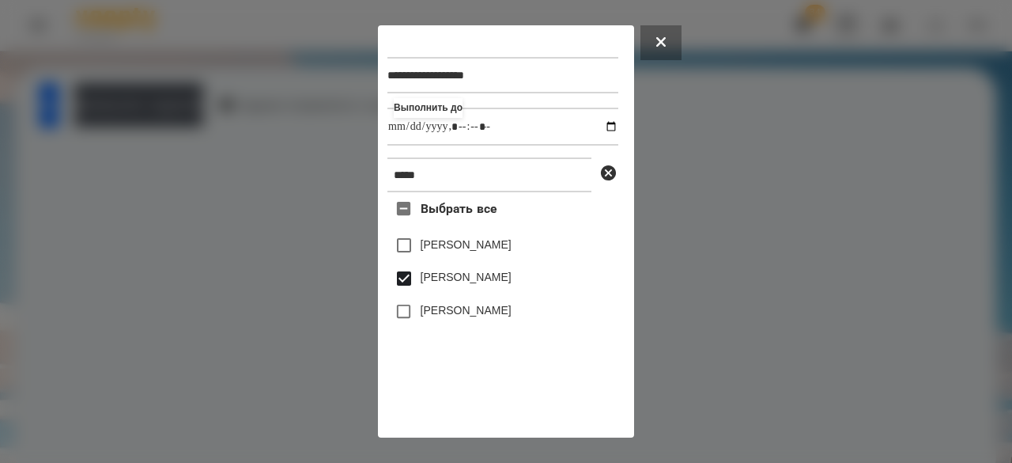
click at [460, 318] on label "[PERSON_NAME]" at bounding box center [466, 310] width 91 height 16
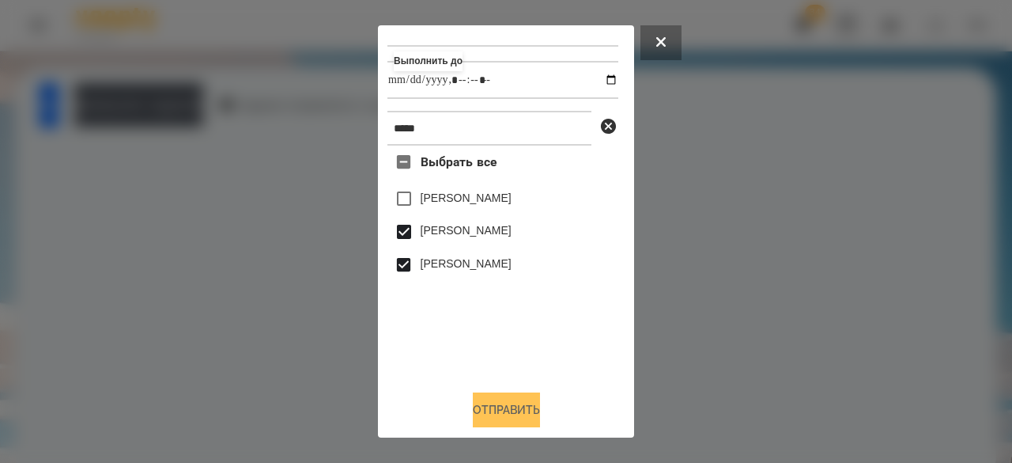
click at [500, 409] on button "Отправить" at bounding box center [506, 409] width 67 height 35
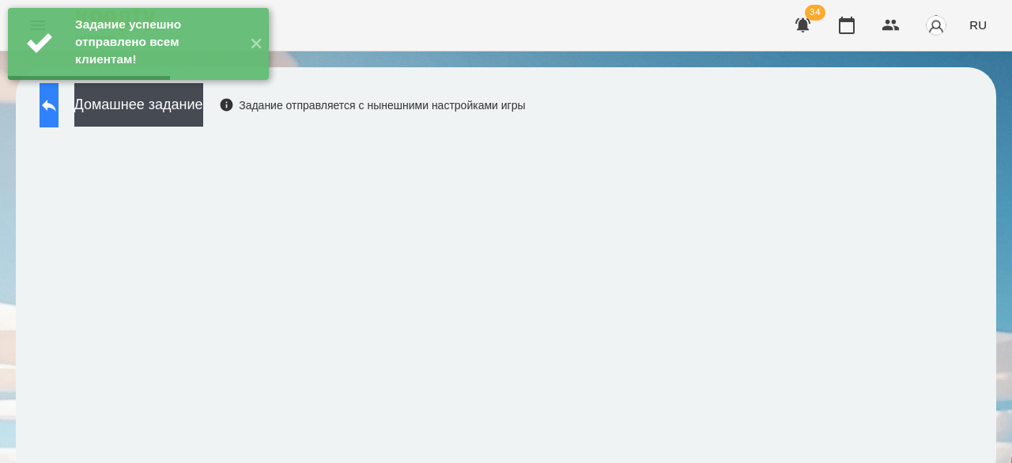
click at [56, 103] on icon at bounding box center [49, 106] width 14 height 12
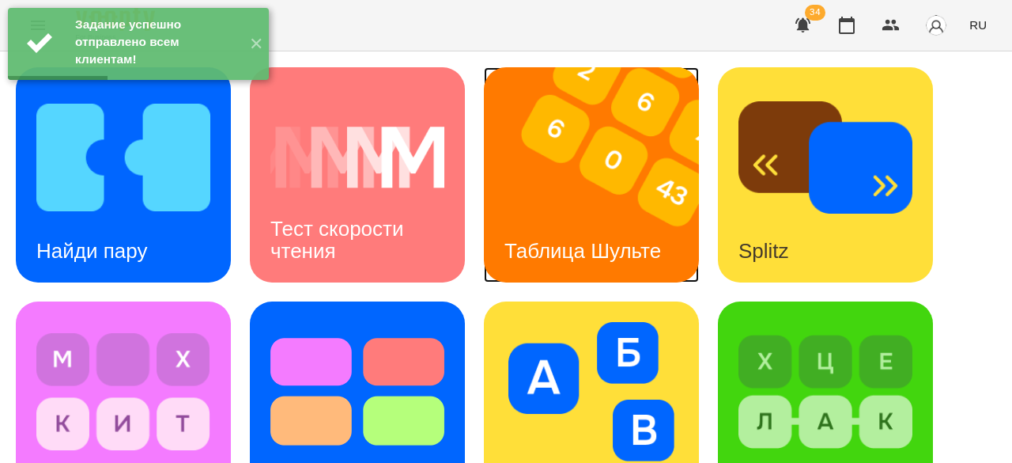
click at [610, 228] on div "Таблица Шульте" at bounding box center [583, 251] width 198 height 62
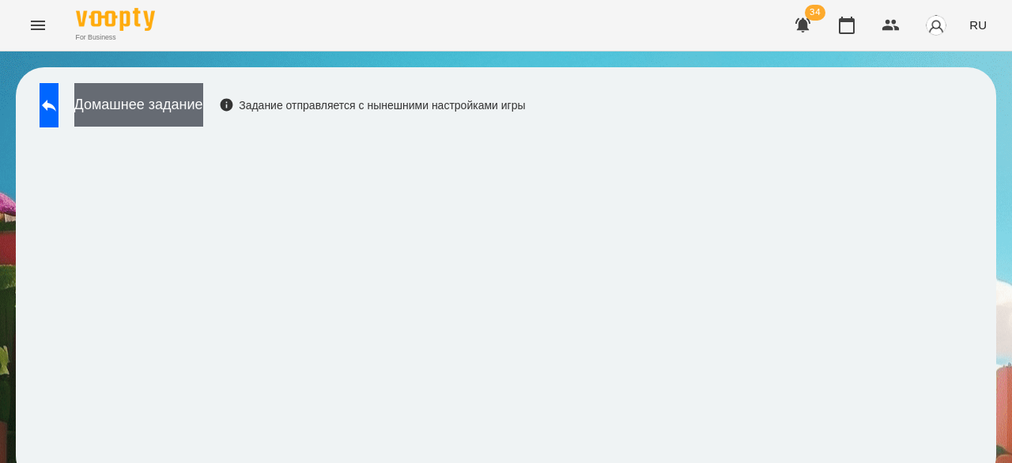
click at [191, 94] on button "Домашнее задание" at bounding box center [138, 104] width 129 height 43
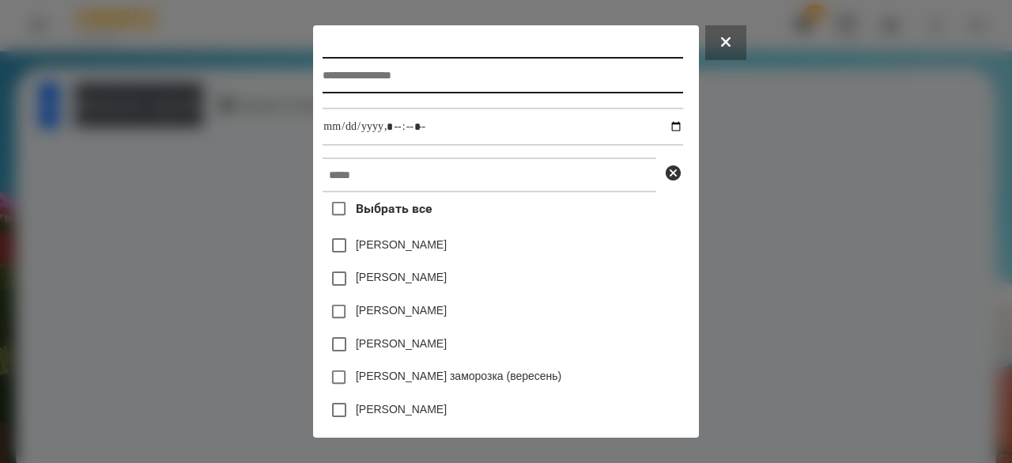
click at [476, 85] on input "text" at bounding box center [503, 75] width 360 height 36
type input "**********"
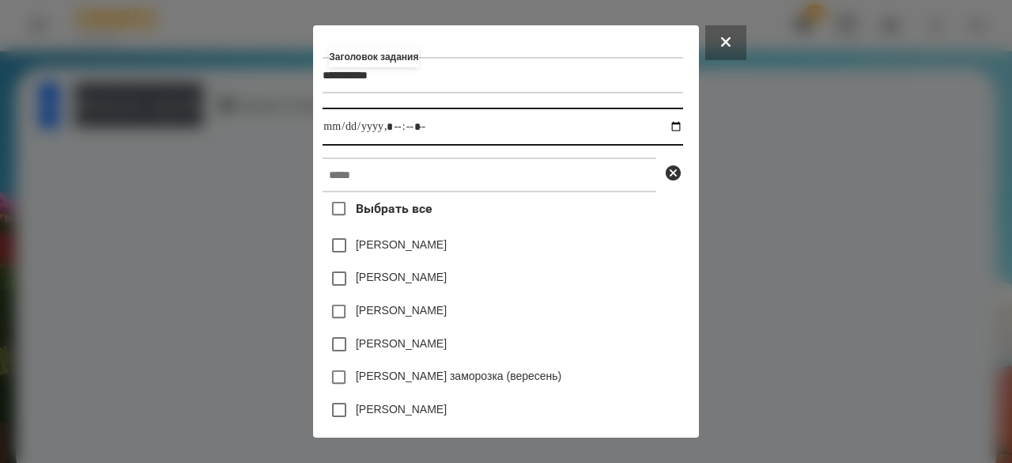
click at [323, 132] on input "datetime-local" at bounding box center [503, 127] width 360 height 38
type input "**********"
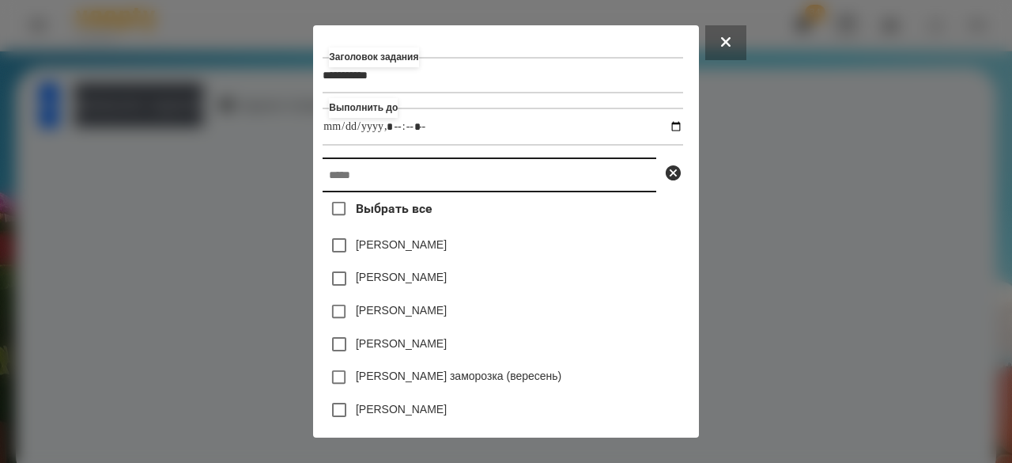
click at [342, 192] on input "text" at bounding box center [490, 174] width 334 height 35
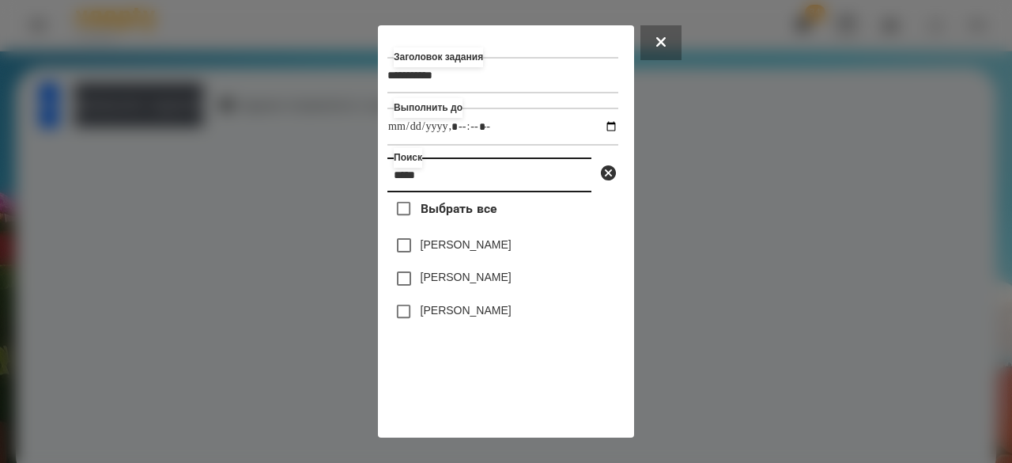
type input "*****"
click at [446, 282] on label "[PERSON_NAME]" at bounding box center [466, 277] width 91 height 16
click at [447, 301] on div "[PERSON_NAME]" at bounding box center [502, 311] width 231 height 33
click at [440, 313] on label "[PERSON_NAME]" at bounding box center [466, 310] width 91 height 16
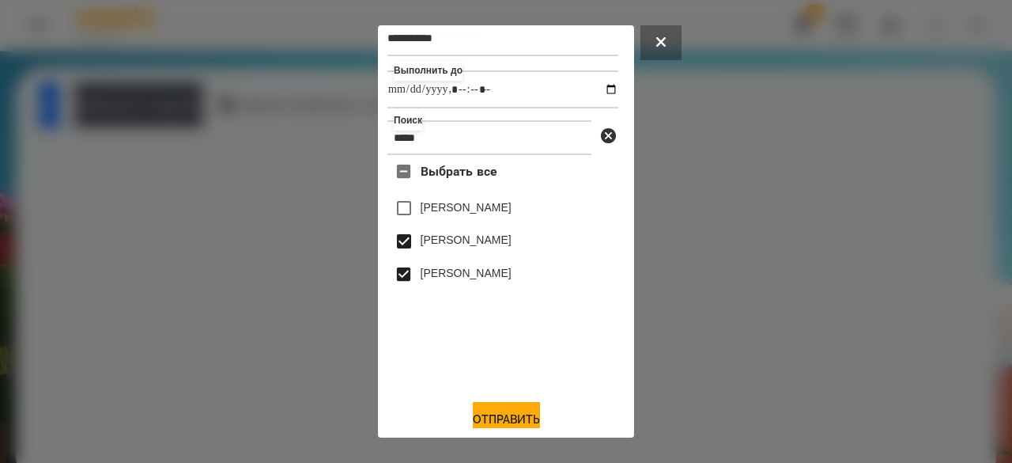
scroll to position [52, 0]
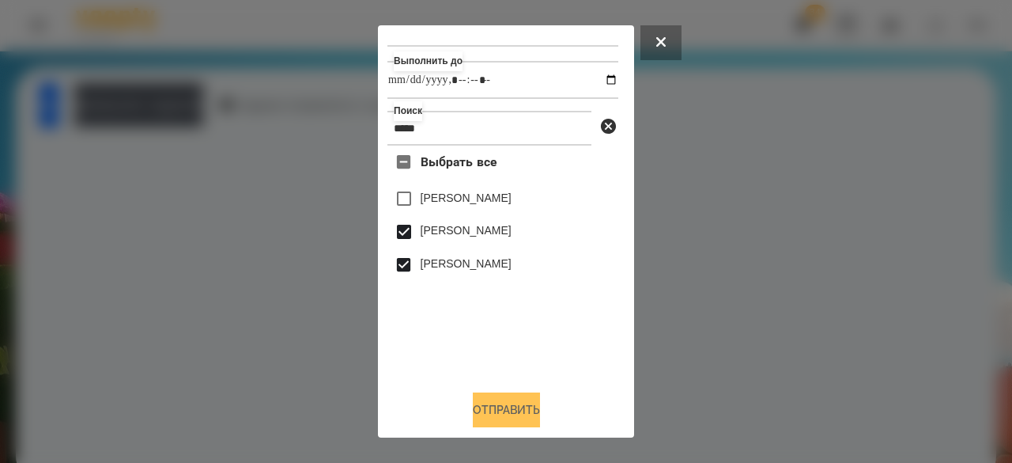
click at [481, 395] on button "Отправить" at bounding box center [506, 409] width 67 height 35
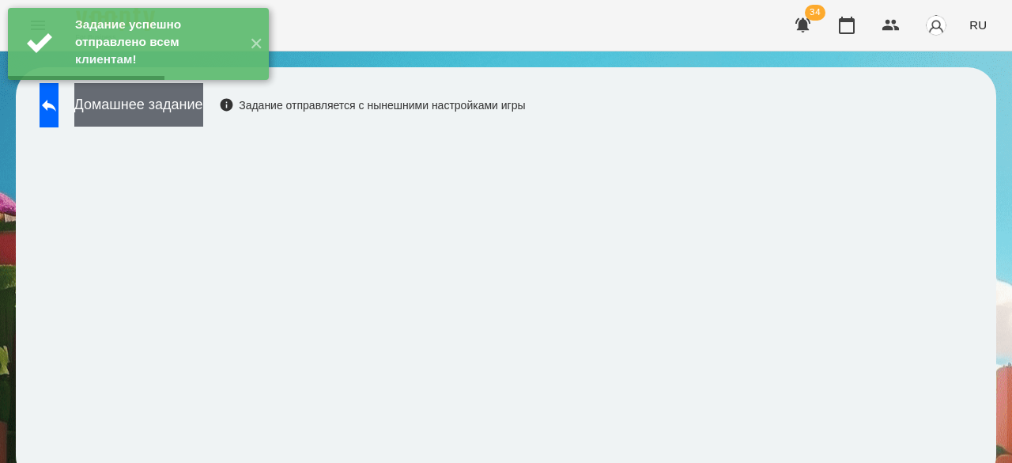
click at [203, 113] on button "Домашнее задание" at bounding box center [138, 104] width 129 height 43
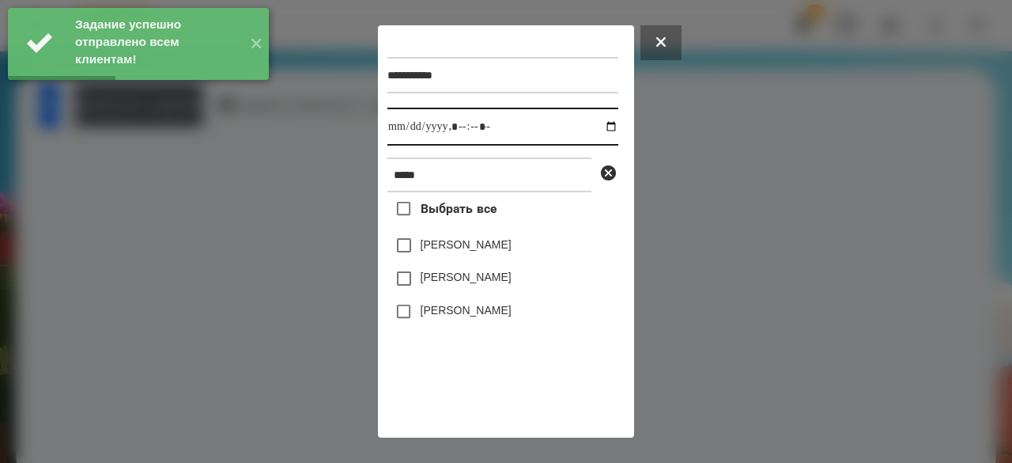
click at [395, 130] on input "datetime-local" at bounding box center [502, 127] width 231 height 38
type input "**********"
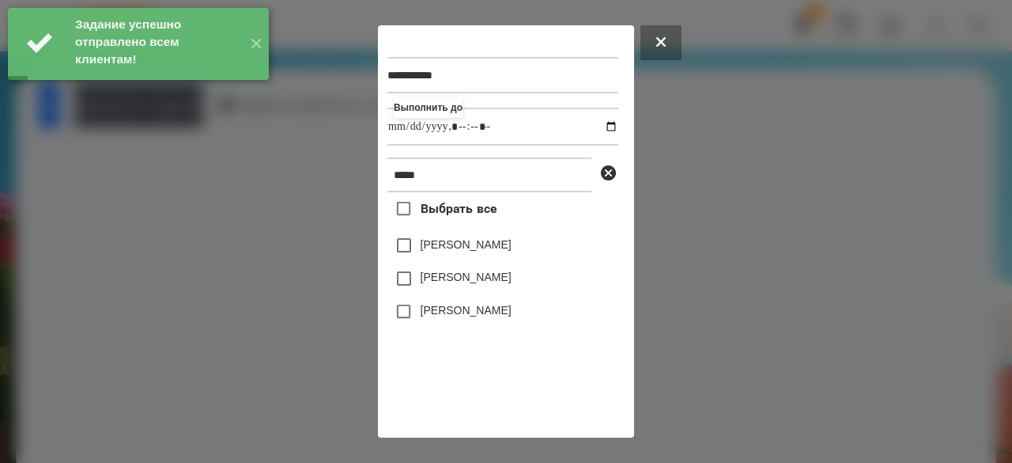
click at [447, 285] on label "[PERSON_NAME]" at bounding box center [466, 277] width 91 height 16
click at [446, 318] on label "[PERSON_NAME]" at bounding box center [466, 310] width 91 height 16
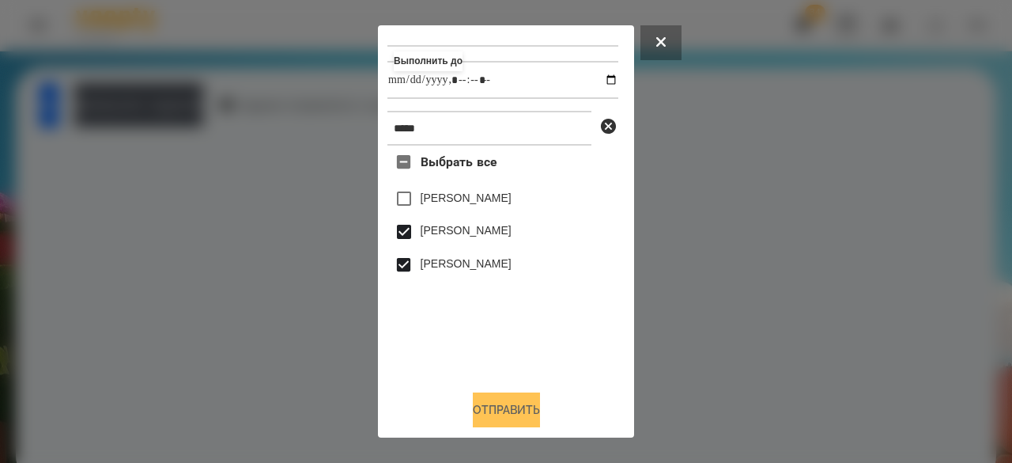
click at [489, 404] on button "Отправить" at bounding box center [506, 409] width 67 height 35
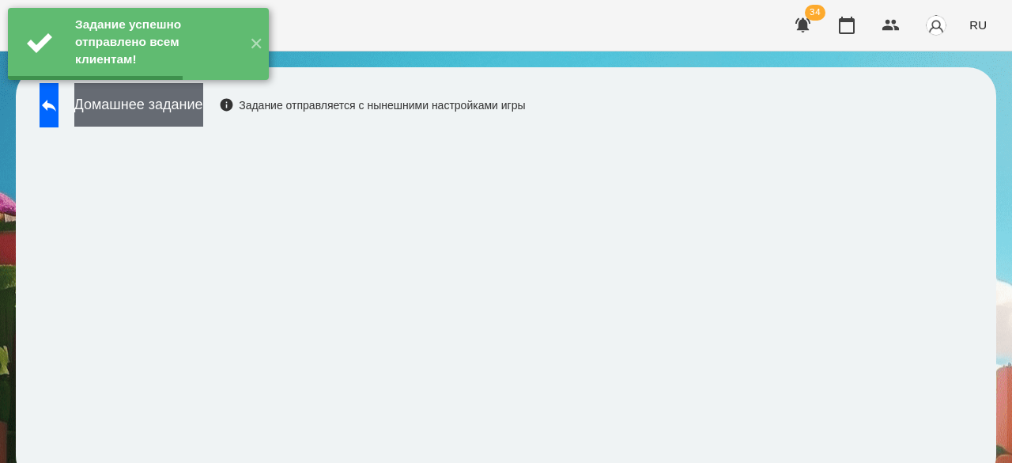
click at [203, 99] on button "Домашнее задание" at bounding box center [138, 104] width 129 height 43
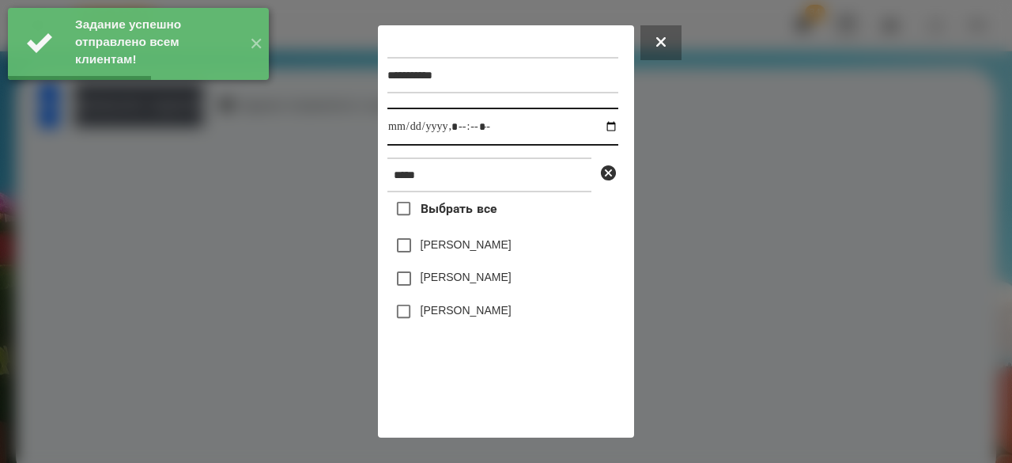
click at [397, 130] on input "datetime-local" at bounding box center [502, 127] width 231 height 38
type input "**********"
click at [454, 284] on label "[PERSON_NAME]" at bounding box center [466, 277] width 91 height 16
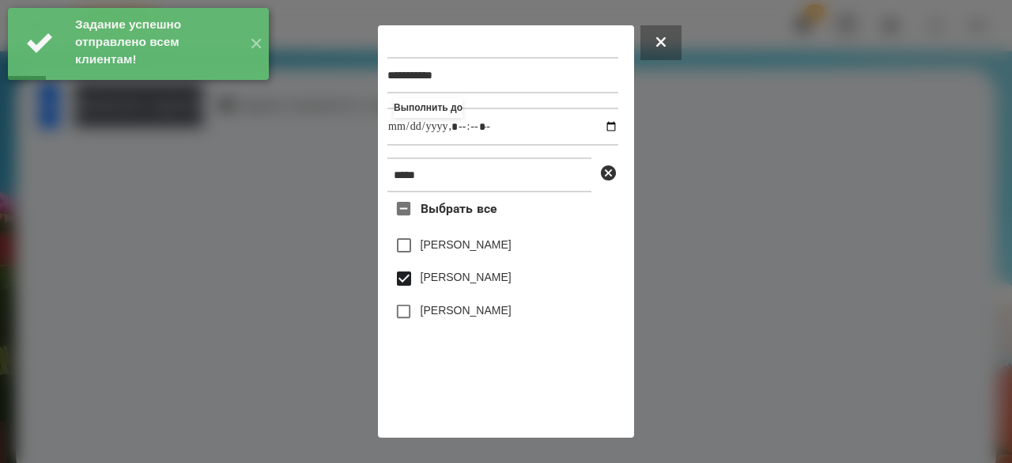
click at [478, 317] on label "[PERSON_NAME]" at bounding box center [466, 310] width 91 height 16
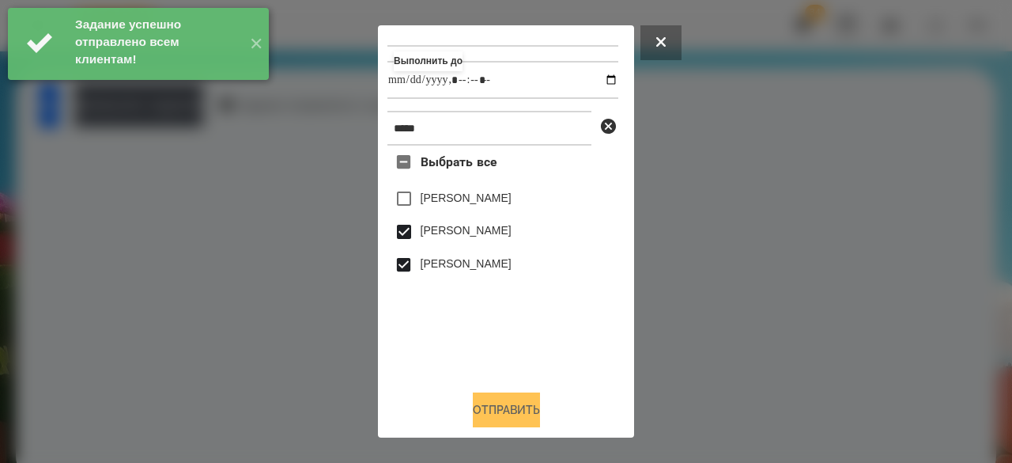
click at [514, 402] on button "Отправить" at bounding box center [506, 409] width 67 height 35
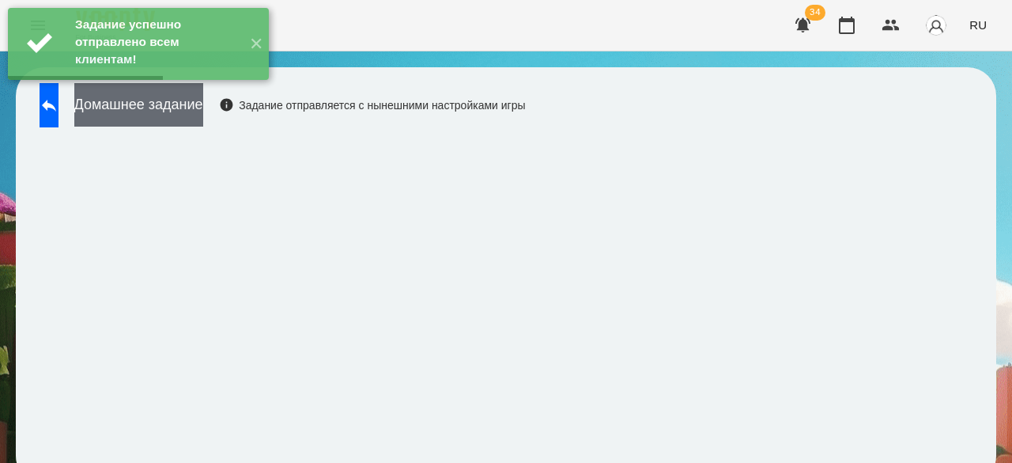
click at [203, 113] on button "Домашнее задание" at bounding box center [138, 104] width 129 height 43
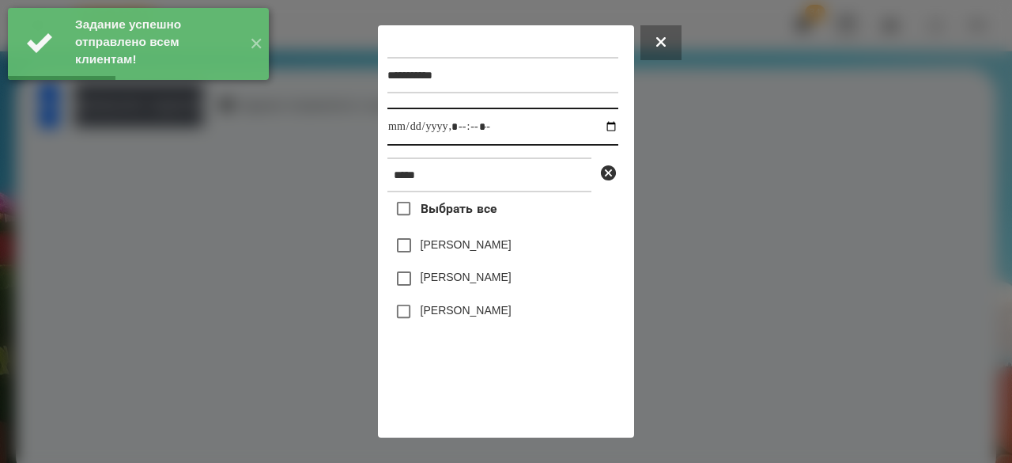
click at [391, 129] on input "datetime-local" at bounding box center [502, 127] width 231 height 38
type input "**********"
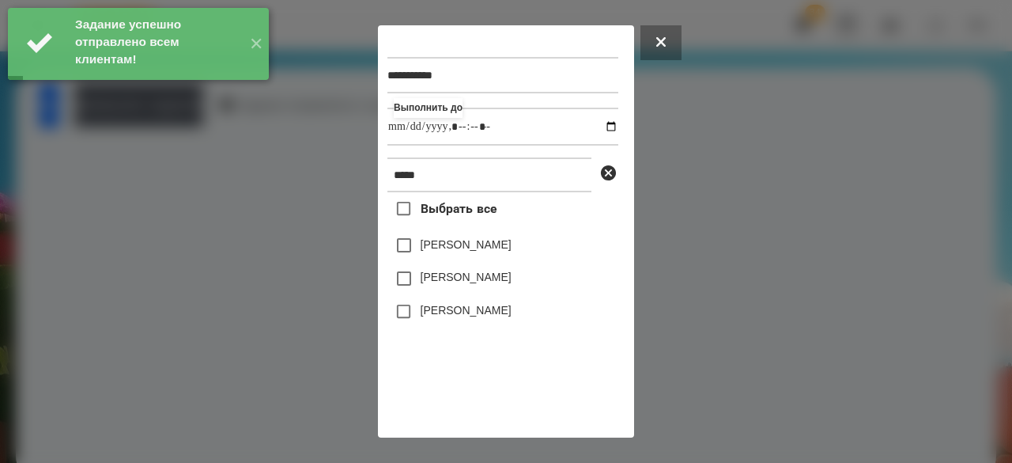
click at [478, 284] on label "[PERSON_NAME]" at bounding box center [466, 277] width 91 height 16
click at [474, 318] on label "[PERSON_NAME]" at bounding box center [466, 310] width 91 height 16
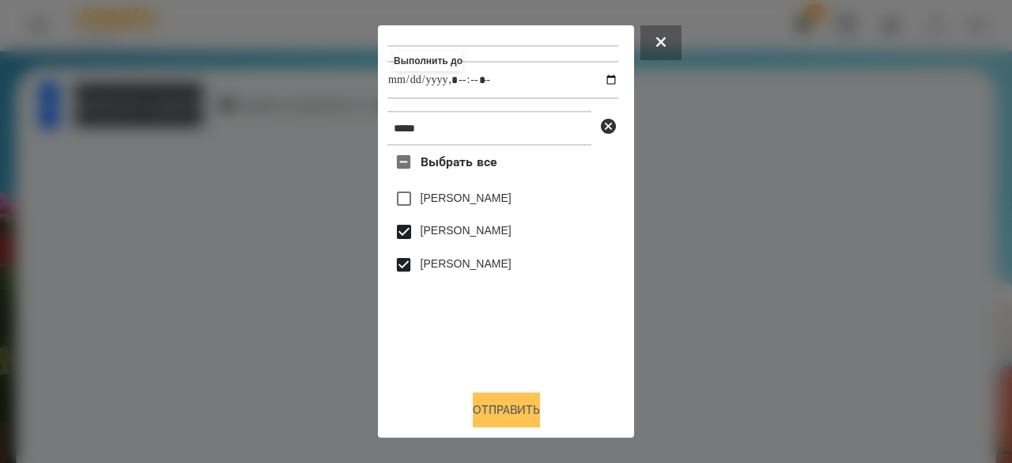
click at [503, 412] on button "Отправить" at bounding box center [506, 409] width 67 height 35
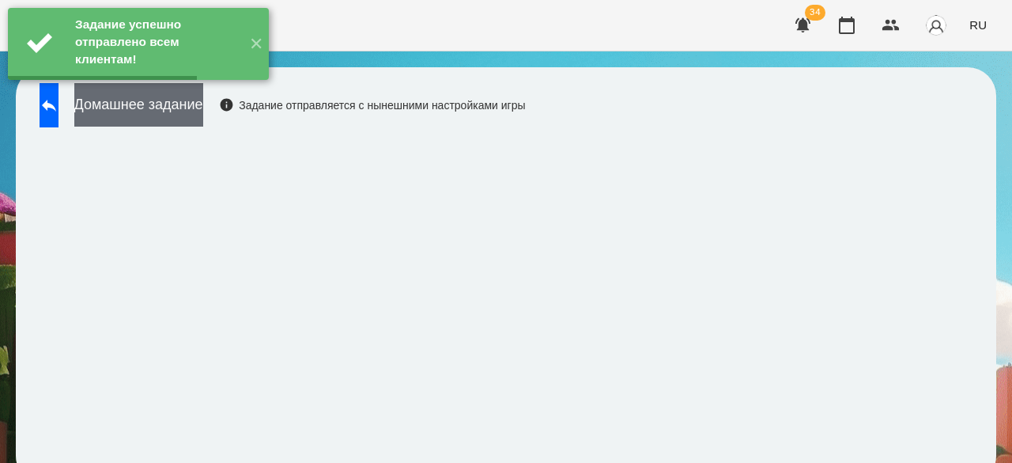
click at [193, 111] on button "Домашнее задание" at bounding box center [138, 104] width 129 height 43
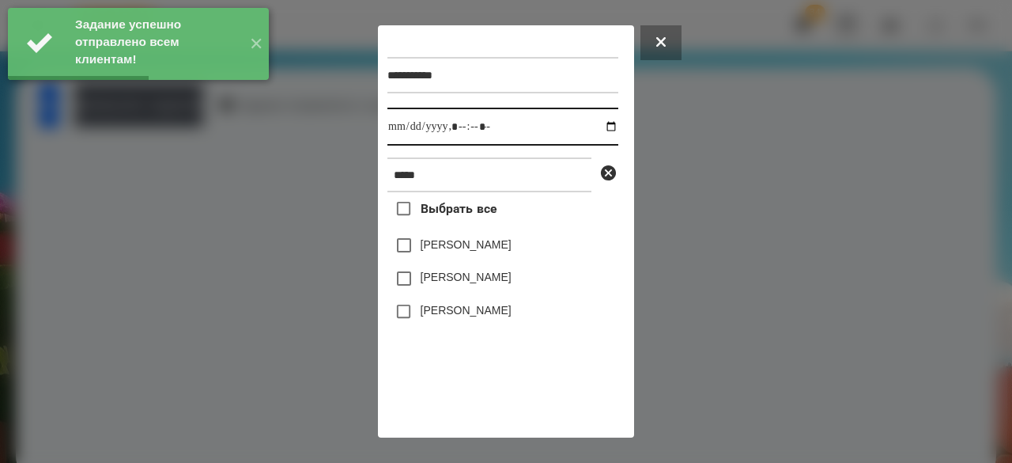
click at [400, 129] on input "datetime-local" at bounding box center [502, 127] width 231 height 38
type input "**********"
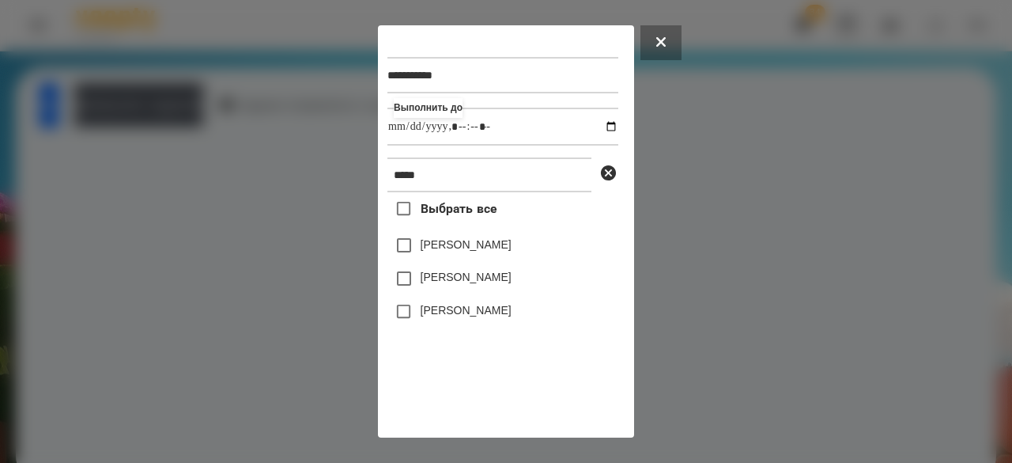
click at [440, 285] on label "[PERSON_NAME]" at bounding box center [466, 277] width 91 height 16
click at [436, 307] on div "[PERSON_NAME]" at bounding box center [502, 311] width 231 height 33
click at [435, 314] on label "[PERSON_NAME]" at bounding box center [466, 310] width 91 height 16
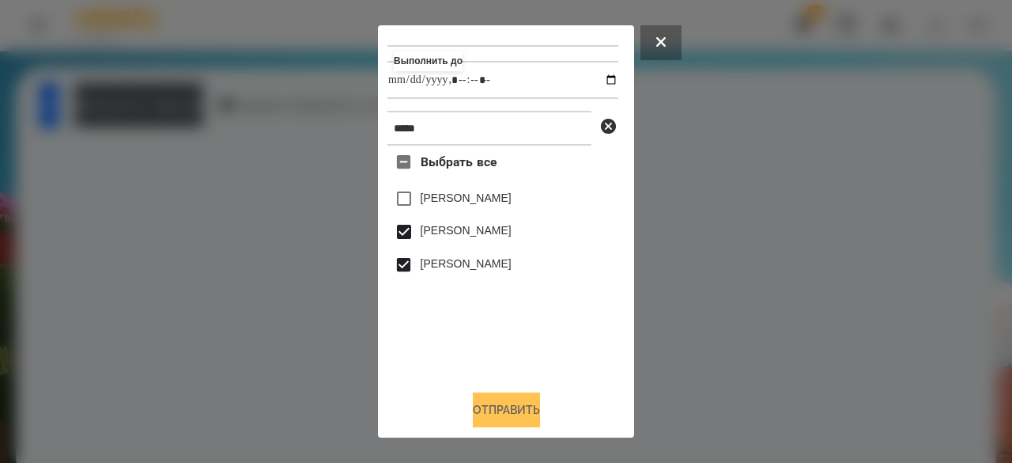
click at [490, 396] on button "Отправить" at bounding box center [506, 409] width 67 height 35
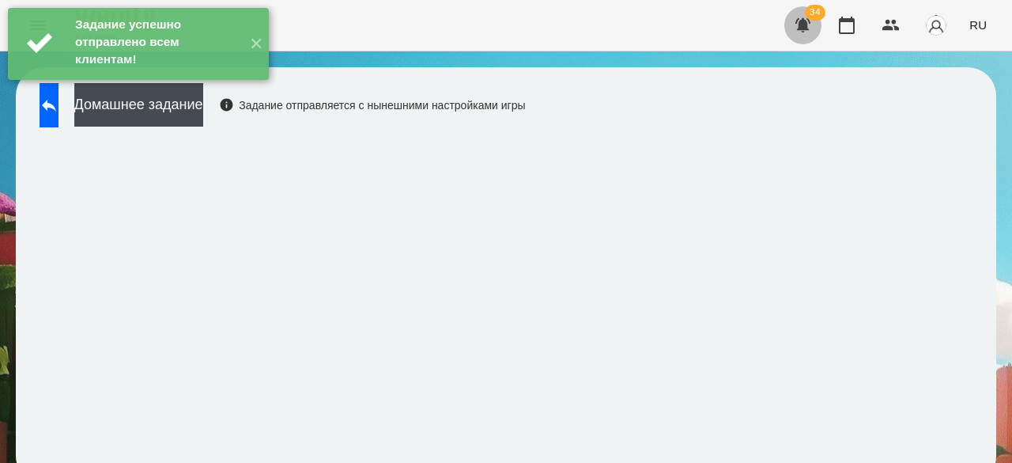
click at [821, 31] on button "button" at bounding box center [803, 25] width 38 height 38
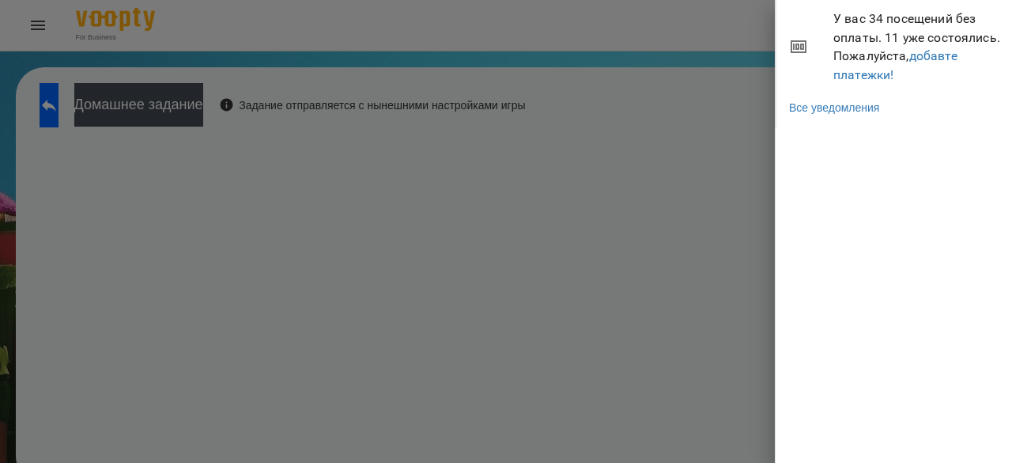
click at [728, 46] on div at bounding box center [506, 231] width 1012 height 463
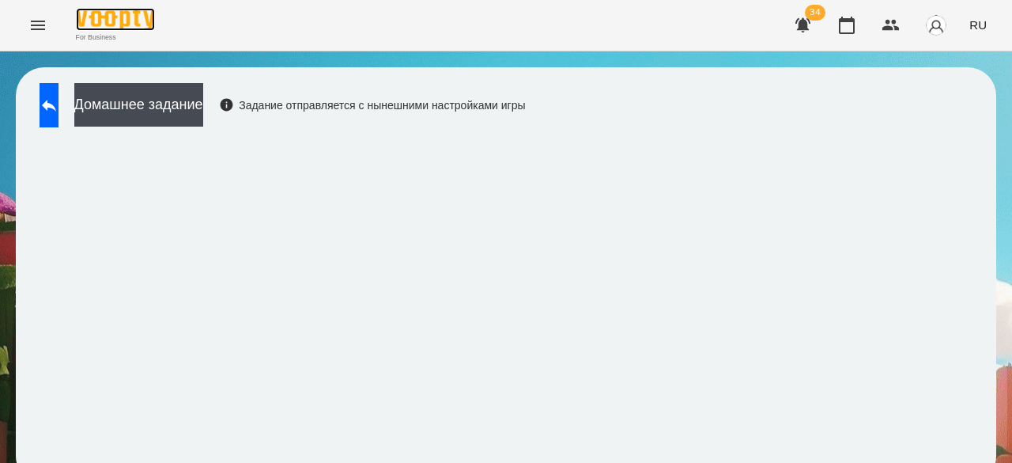
click at [122, 16] on img at bounding box center [115, 19] width 79 height 23
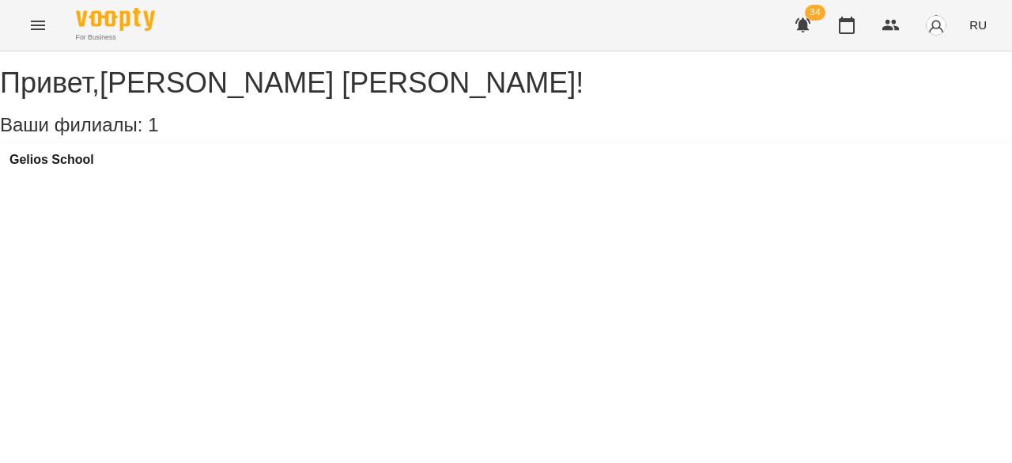
click at [43, 28] on icon "Menu" at bounding box center [37, 25] width 19 height 19
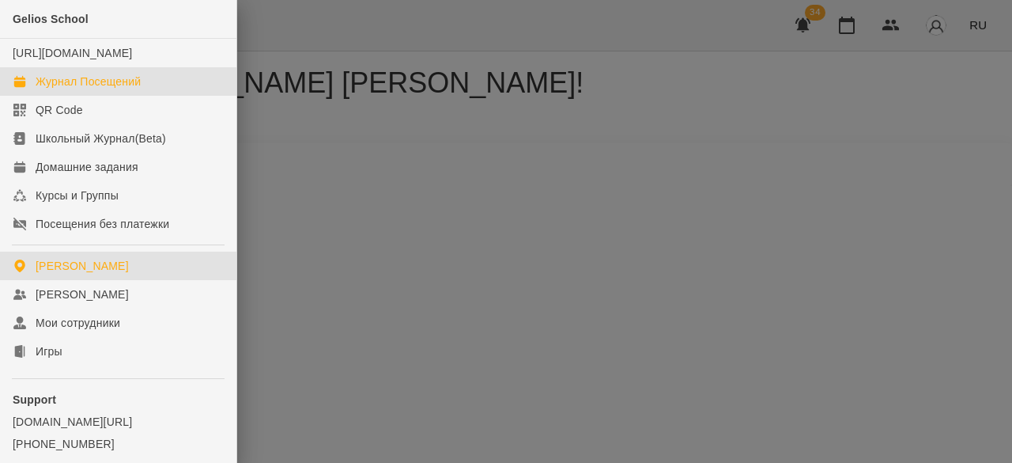
click at [74, 89] on div "Журнал Посещений" at bounding box center [88, 82] width 105 height 16
